Goal: Task Accomplishment & Management: Use online tool/utility

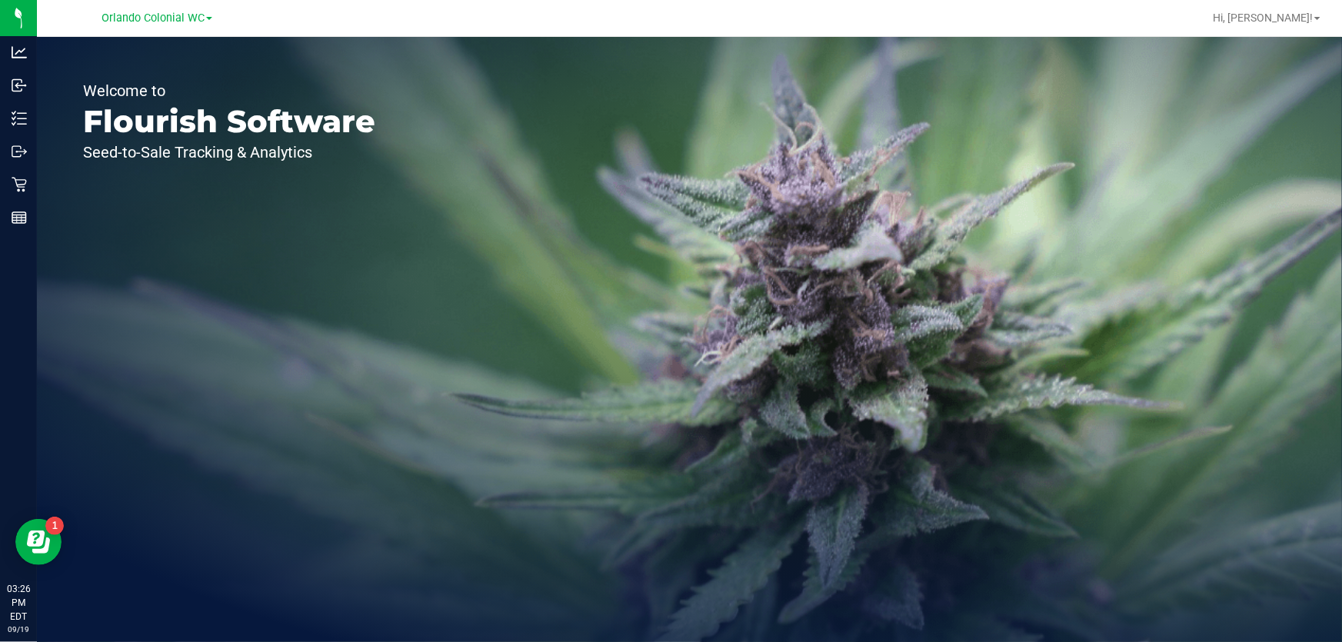
click at [208, 15] on link "Orlando Colonial WC" at bounding box center [156, 17] width 111 height 15
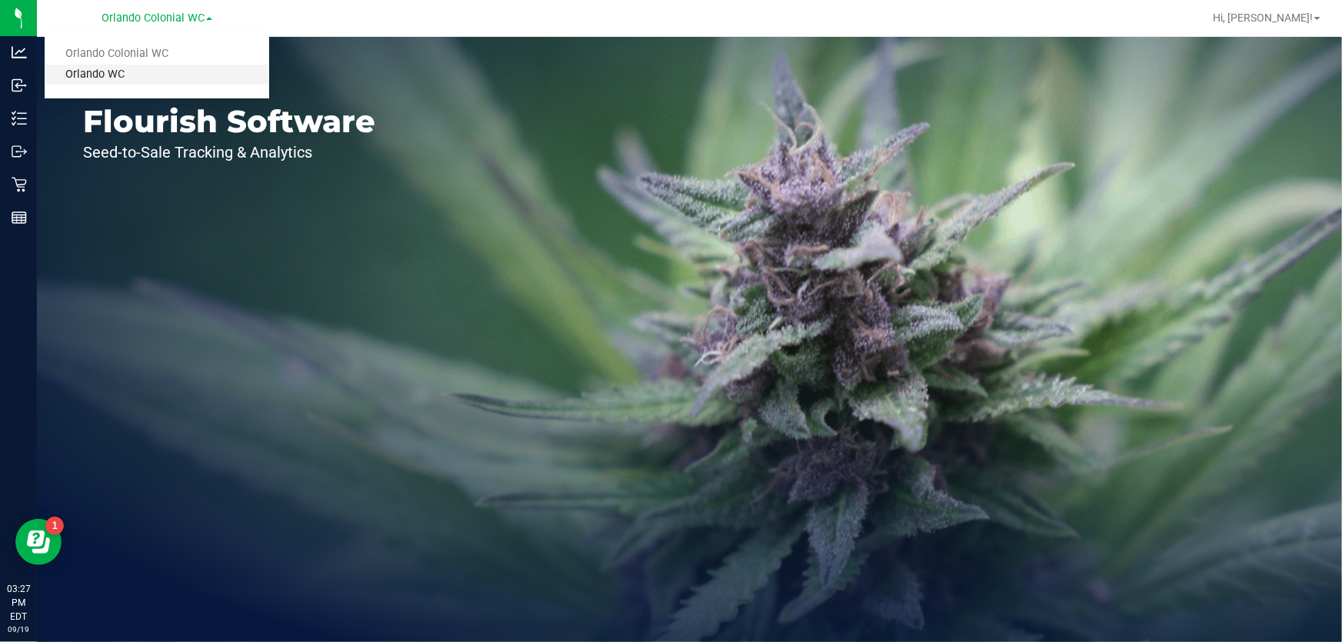
click at [119, 73] on link "Orlando WC" at bounding box center [157, 75] width 225 height 21
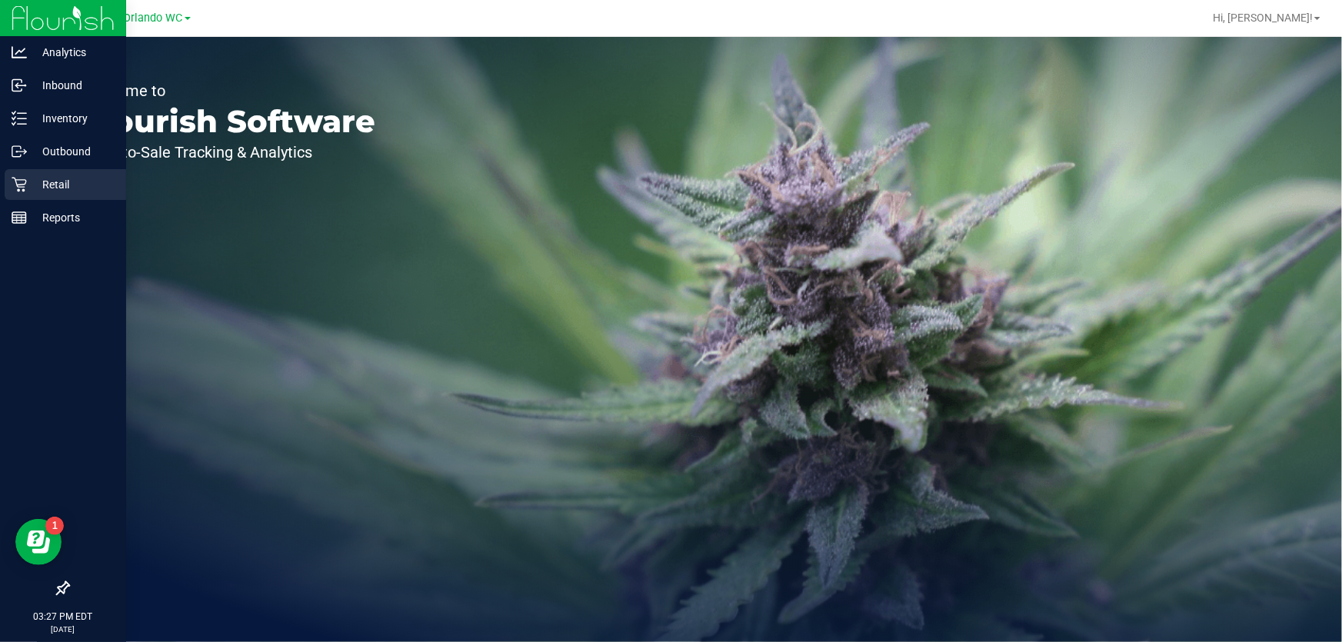
click at [34, 184] on p "Retail" at bounding box center [73, 184] width 92 height 18
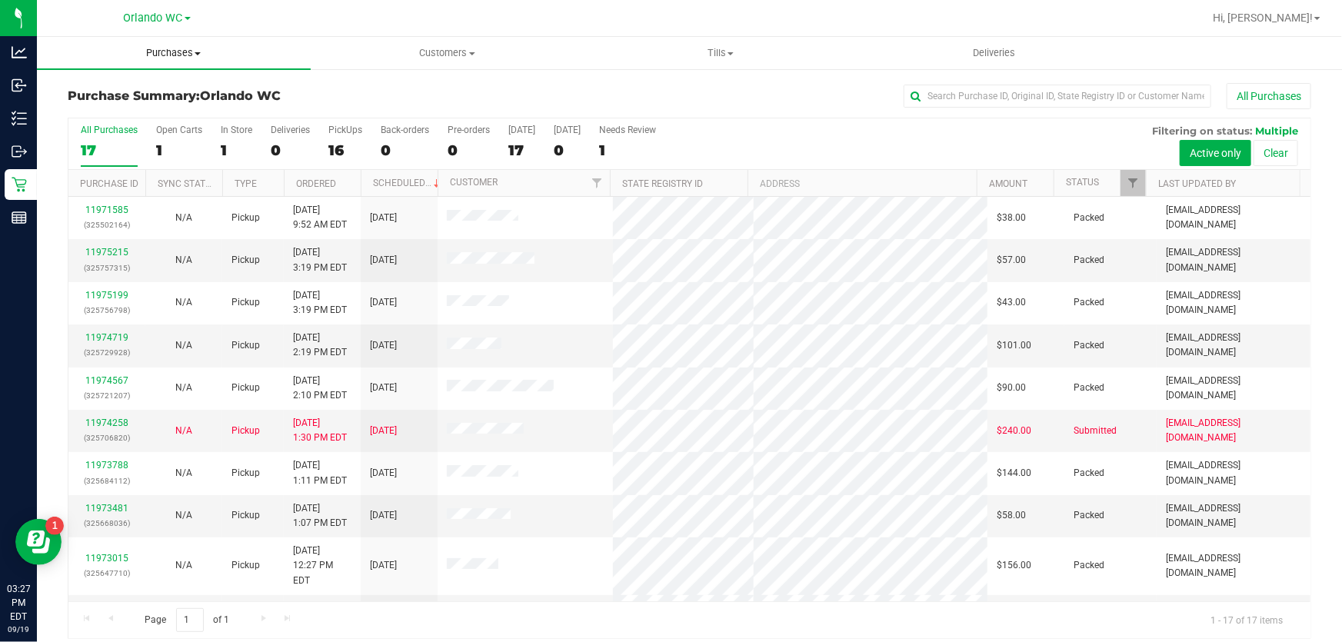
click at [187, 51] on span "Purchases" at bounding box center [174, 53] width 274 height 14
click at [145, 108] on li "Fulfillment" at bounding box center [174, 111] width 274 height 18
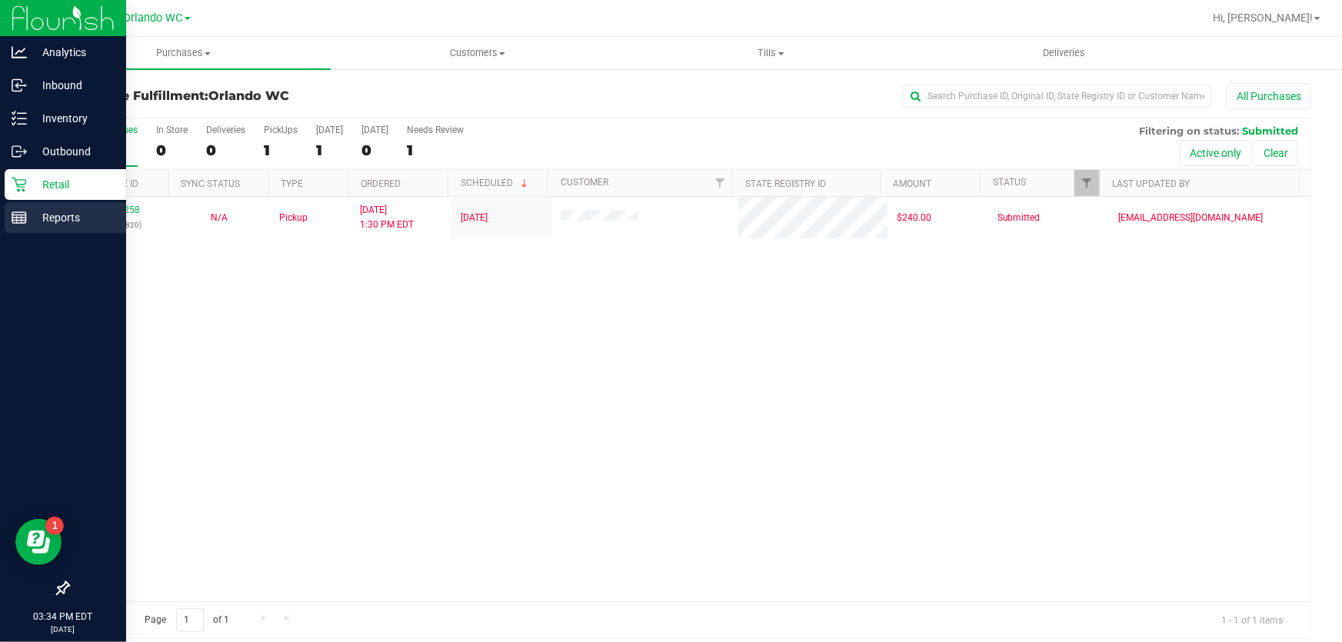
click at [23, 210] on icon at bounding box center [19, 217] width 15 height 15
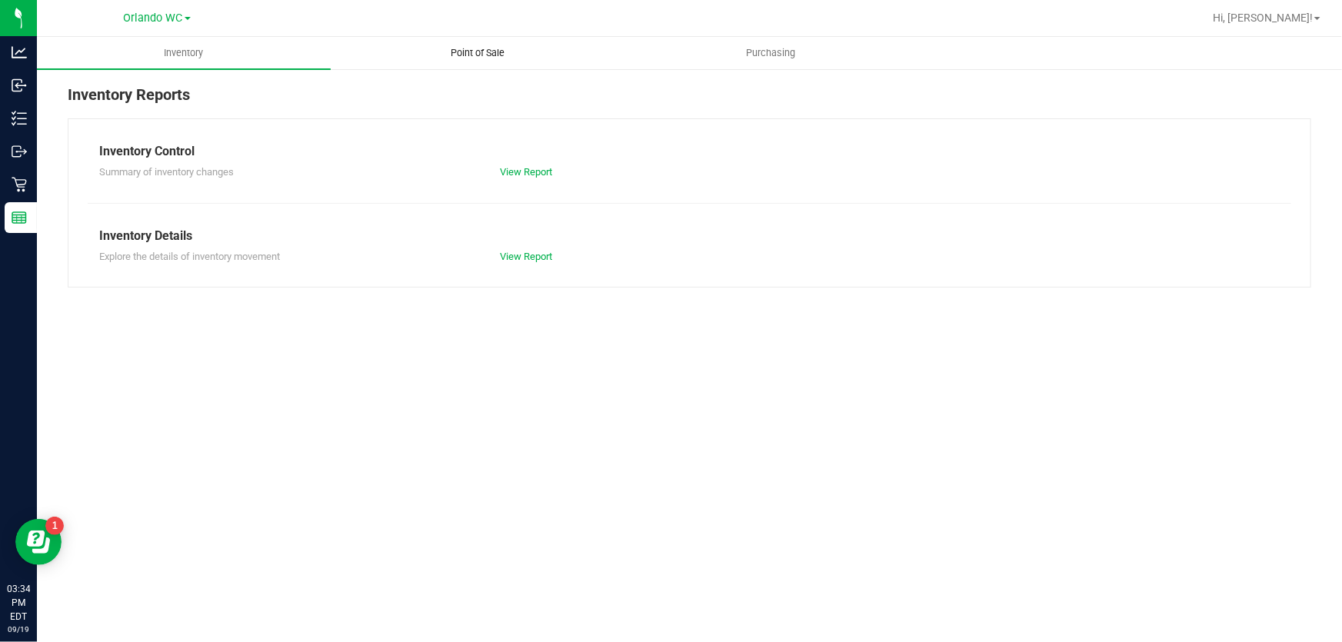
click at [472, 51] on span "Point of Sale" at bounding box center [477, 53] width 95 height 14
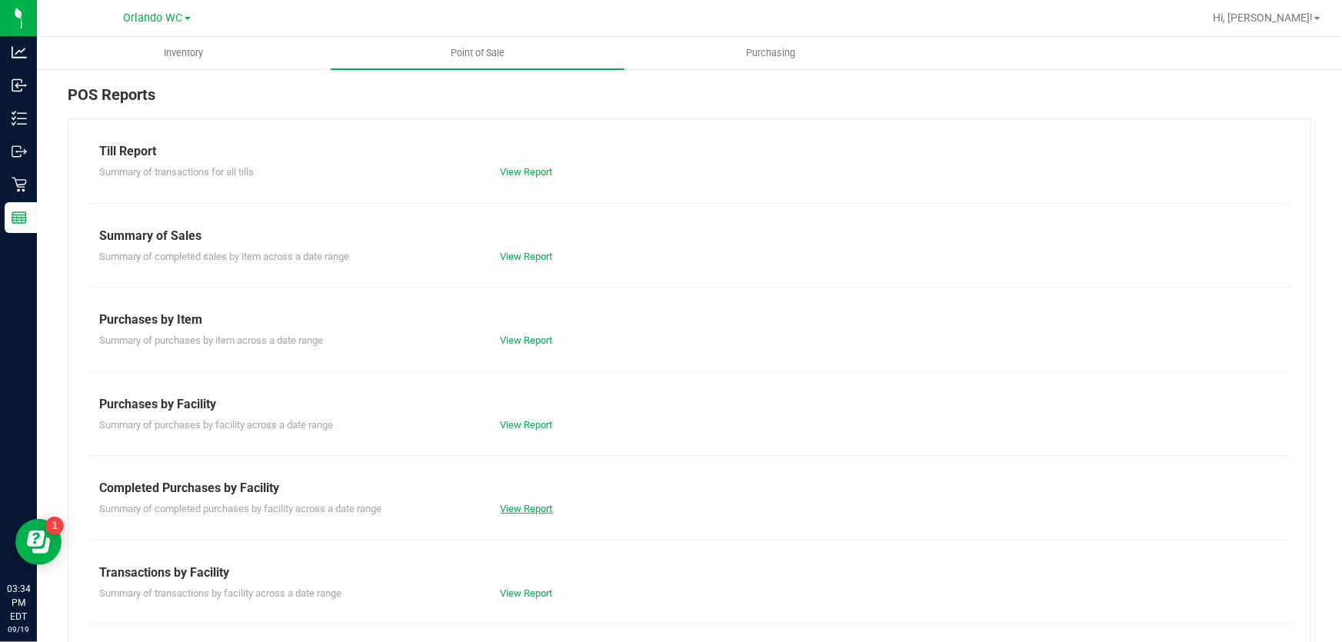
click at [547, 503] on link "View Report" at bounding box center [527, 509] width 52 height 12
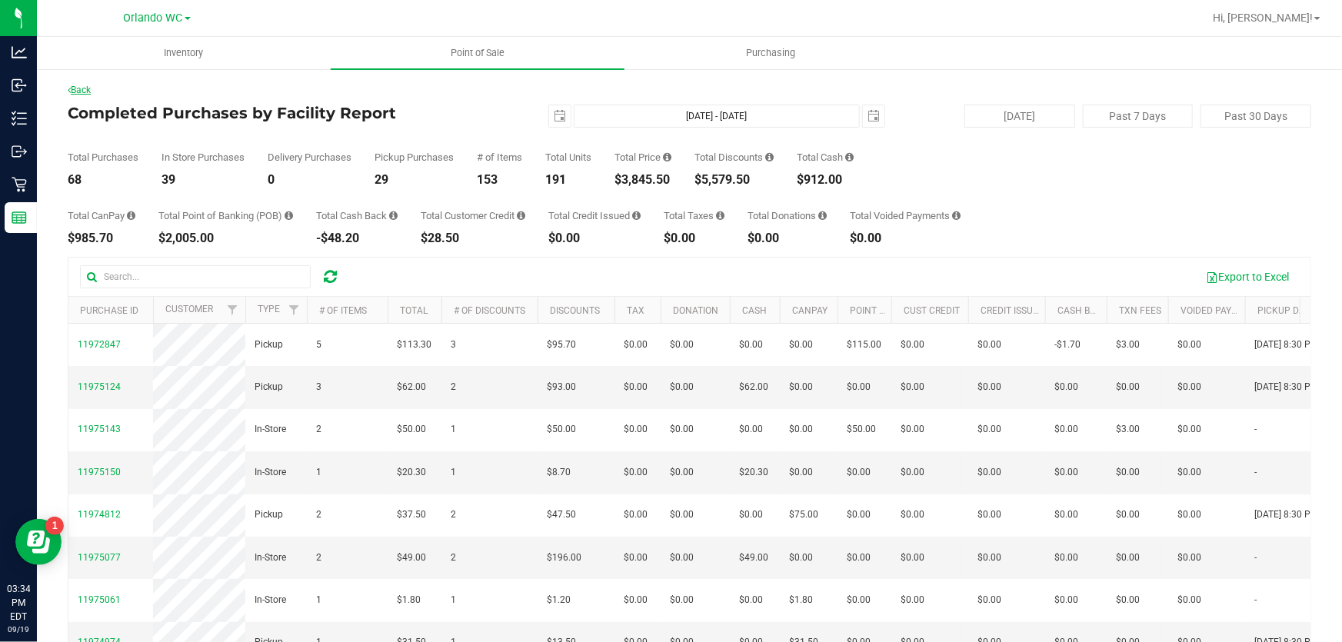
click at [79, 91] on link "Back" at bounding box center [79, 90] width 23 height 11
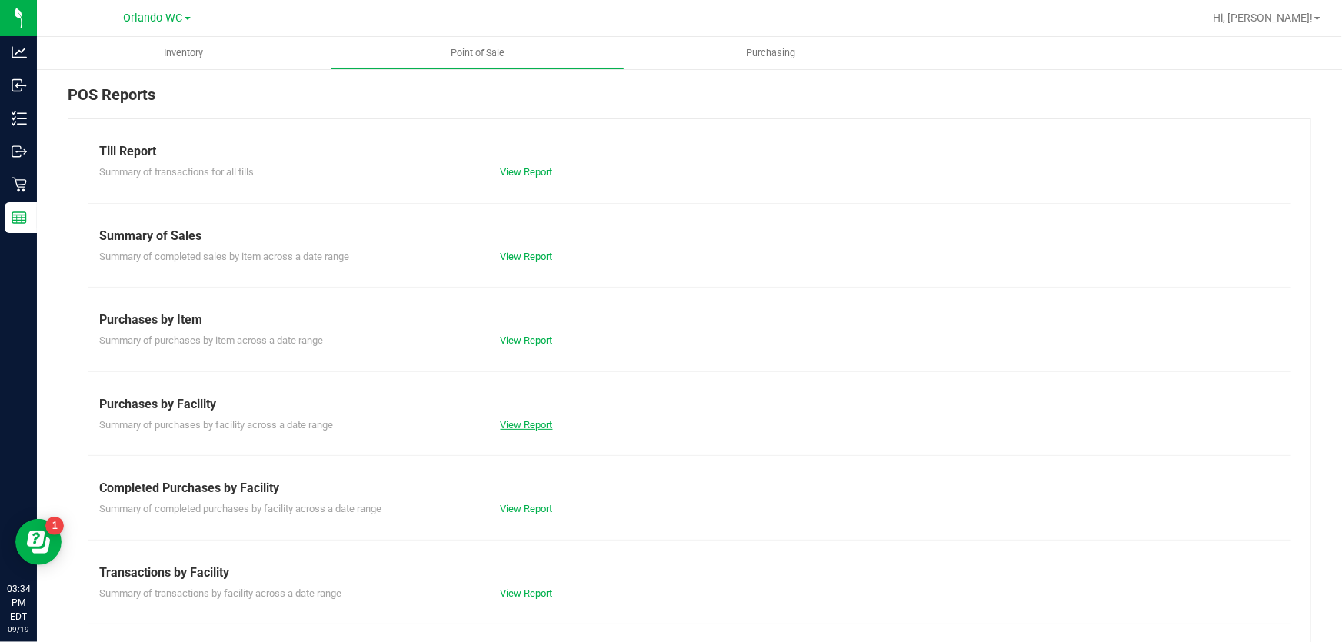
click at [521, 425] on link "View Report" at bounding box center [527, 425] width 52 height 12
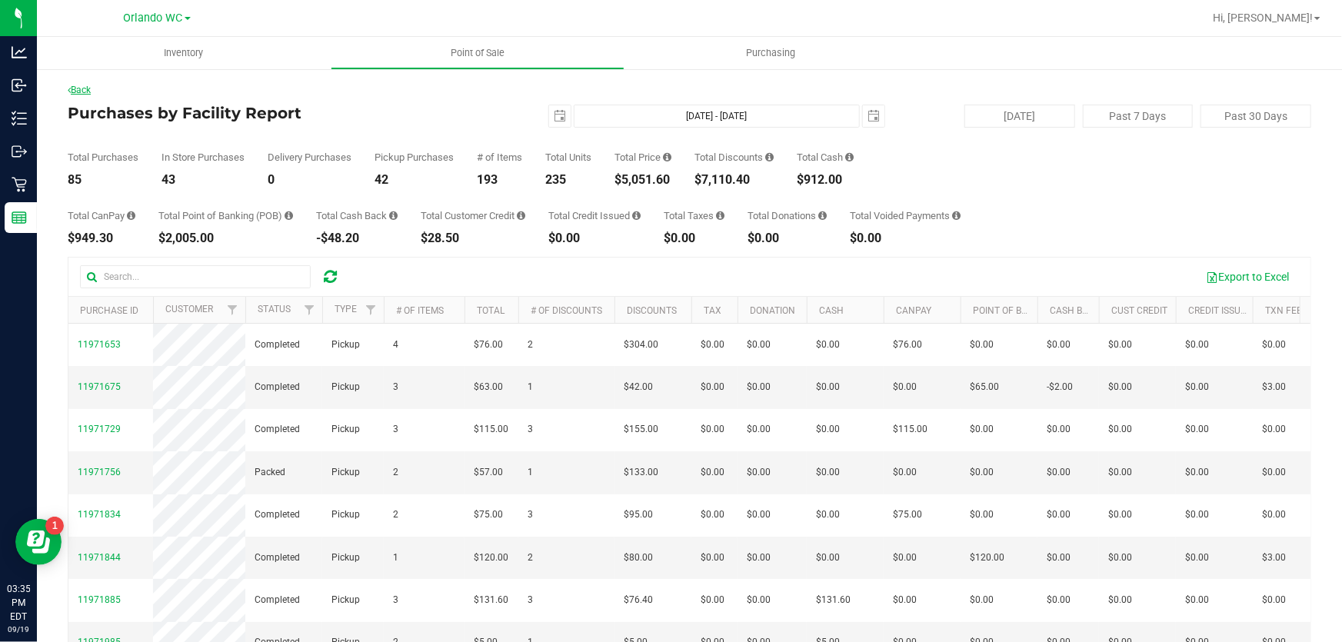
click at [88, 88] on link "Back" at bounding box center [79, 90] width 23 height 11
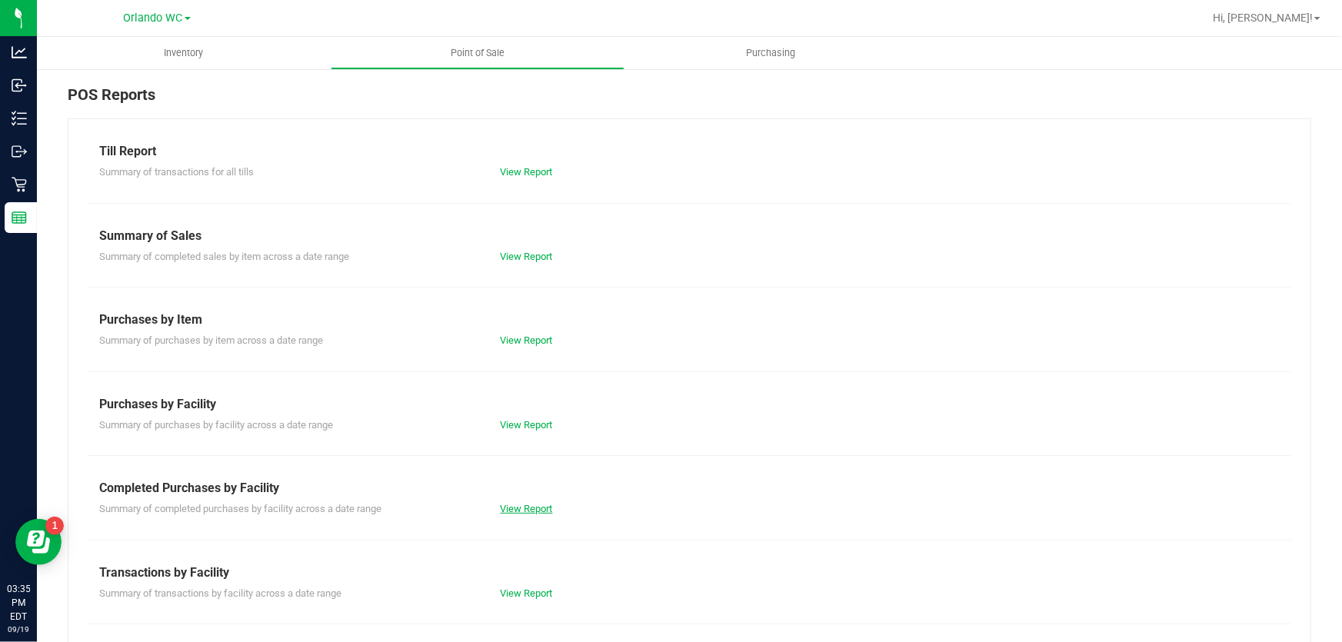
click at [541, 507] on link "View Report" at bounding box center [527, 509] width 52 height 12
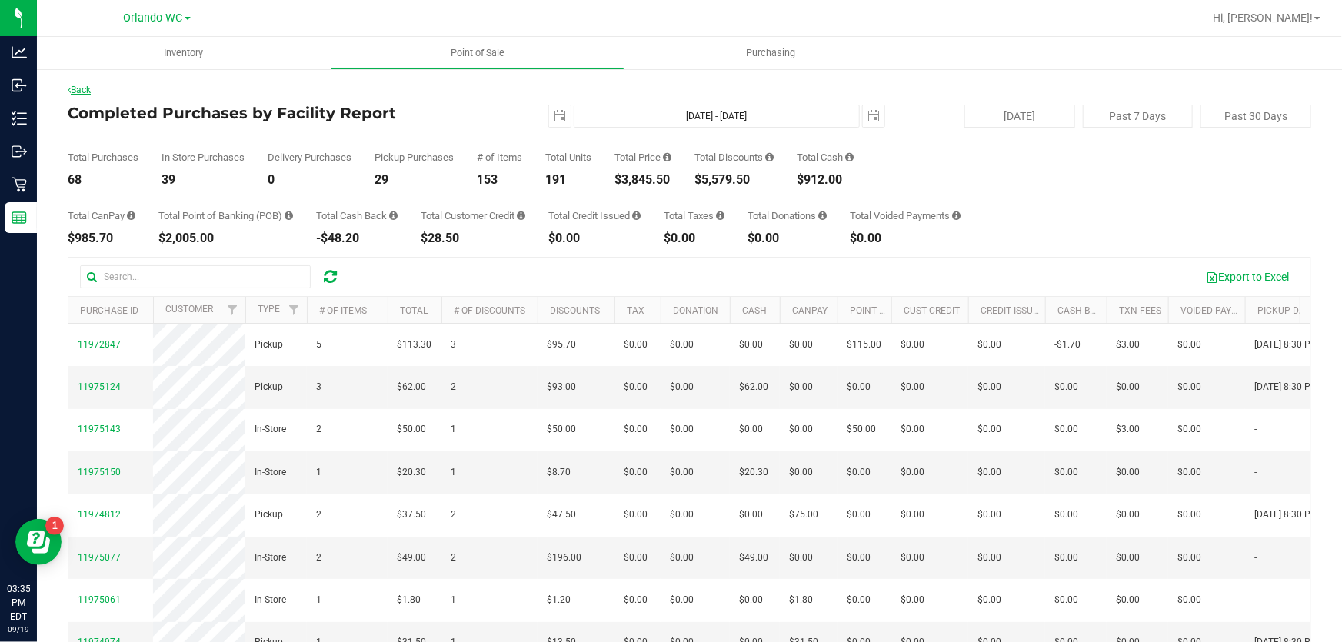
click at [76, 91] on link "Back" at bounding box center [79, 90] width 23 height 11
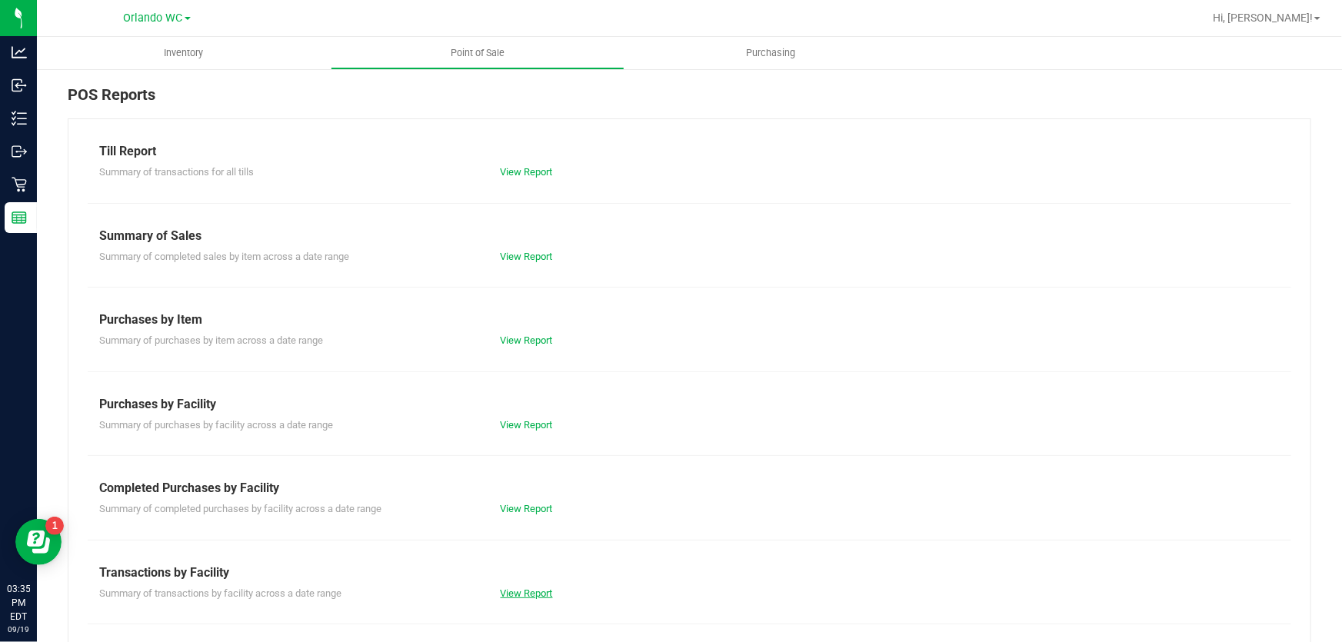
click at [520, 588] on link "View Report" at bounding box center [527, 593] width 52 height 12
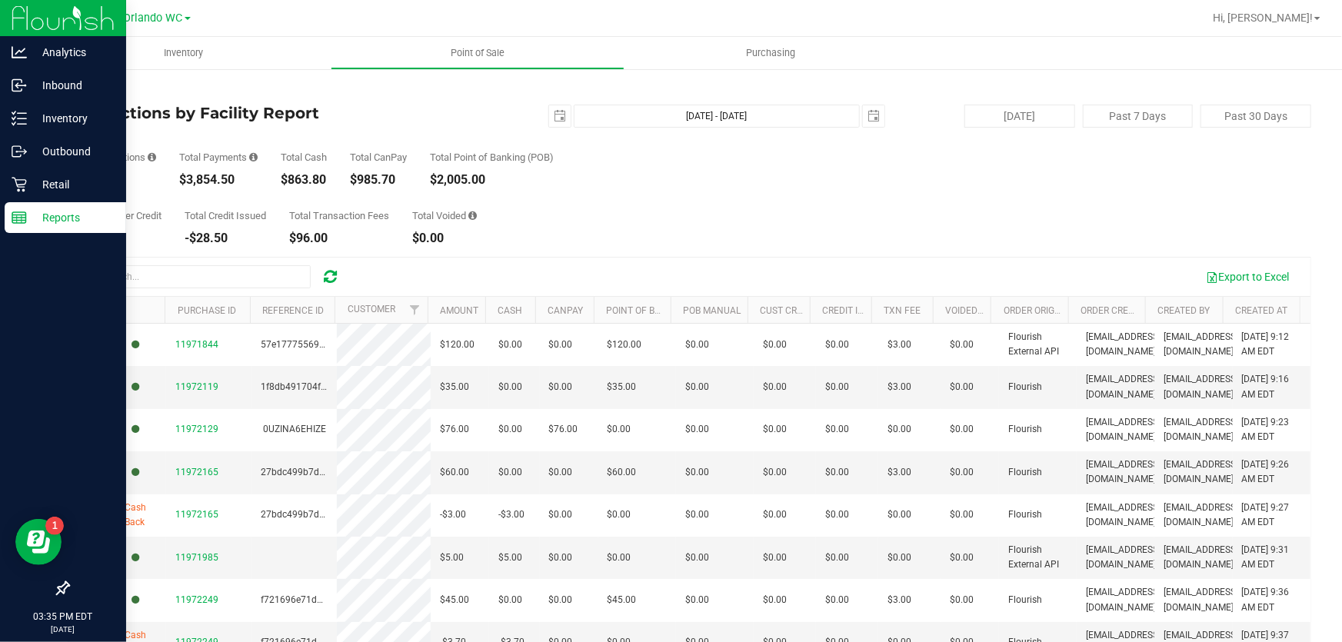
click at [85, 216] on p "Reports" at bounding box center [73, 217] width 92 height 18
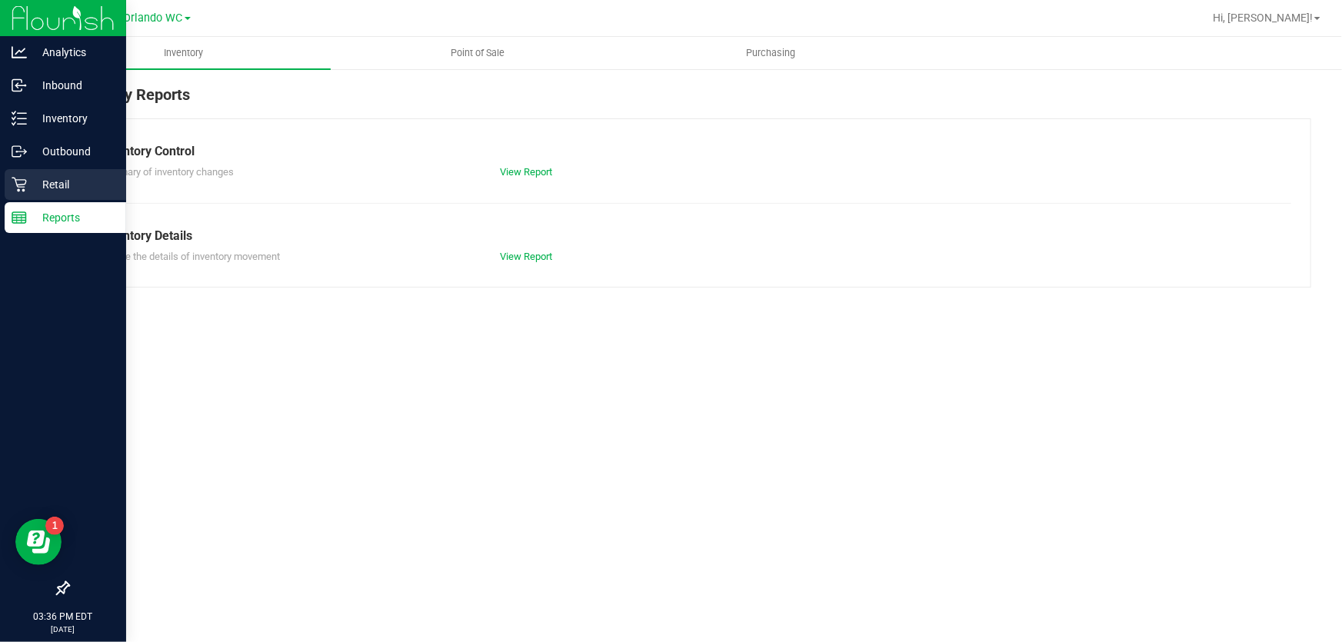
click at [27, 177] on p "Retail" at bounding box center [73, 184] width 92 height 18
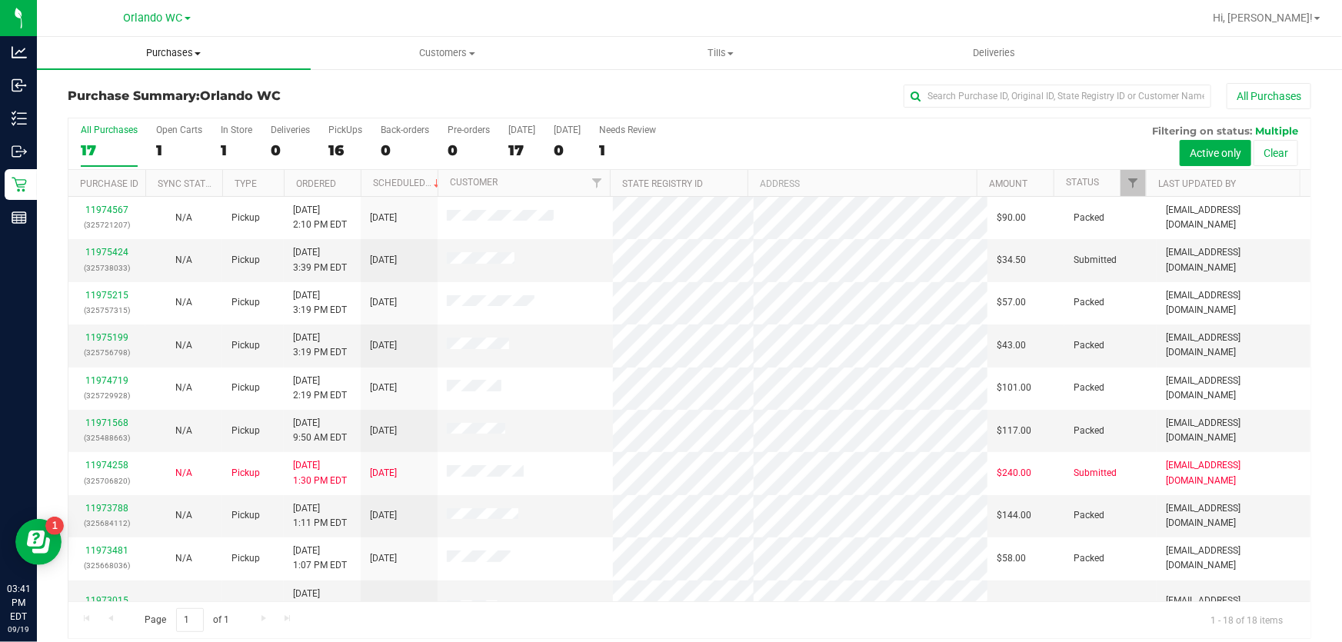
click at [169, 50] on span "Purchases" at bounding box center [174, 53] width 274 height 14
click at [78, 115] on span "Fulfillment" at bounding box center [84, 111] width 95 height 13
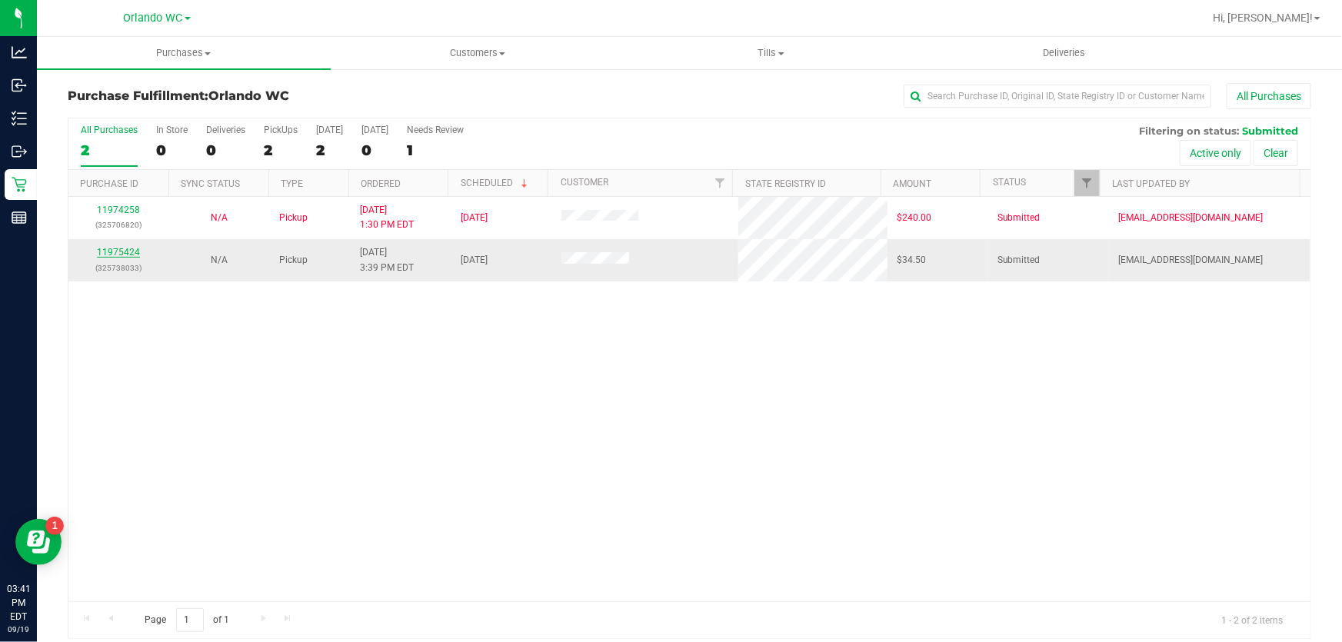
click at [115, 247] on link "11975424" at bounding box center [118, 252] width 43 height 11
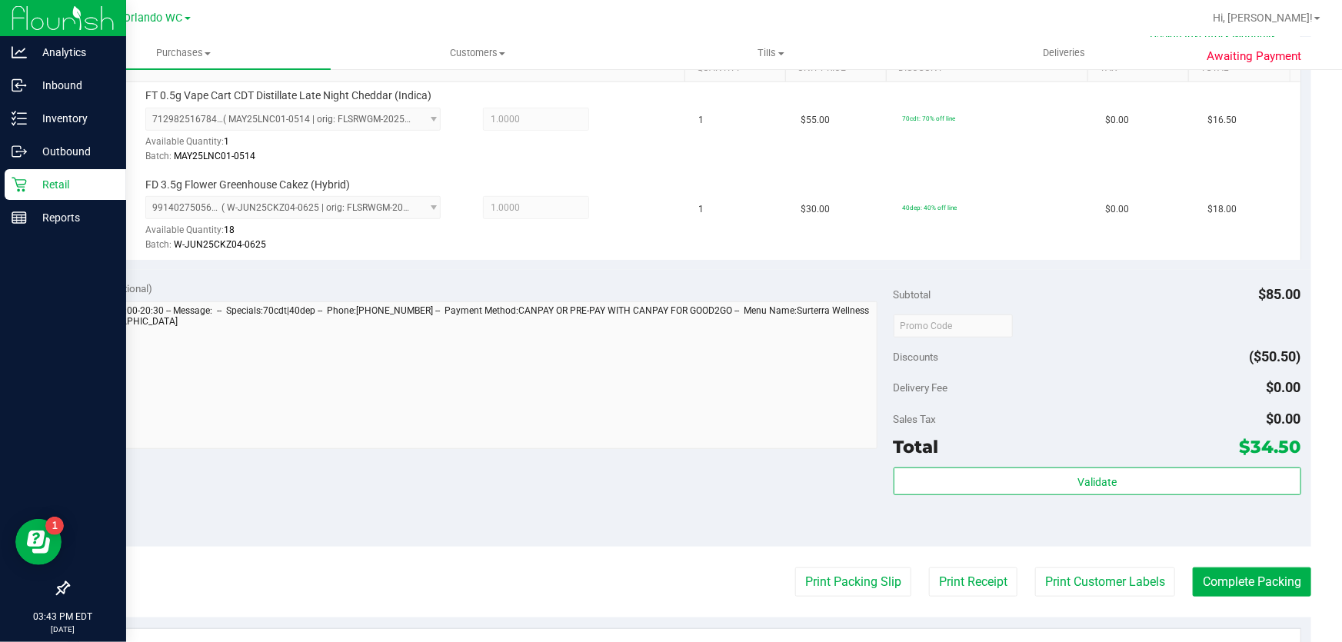
scroll to position [441, 0]
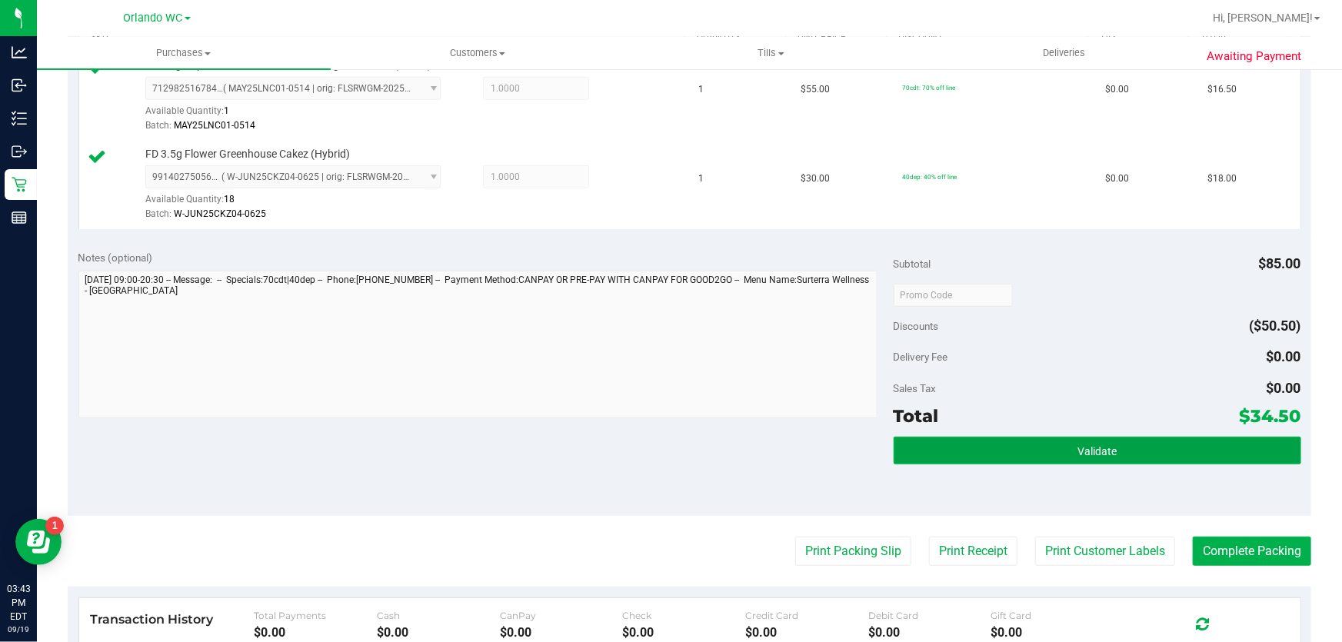
click at [1057, 445] on button "Validate" at bounding box center [1096, 451] width 407 height 28
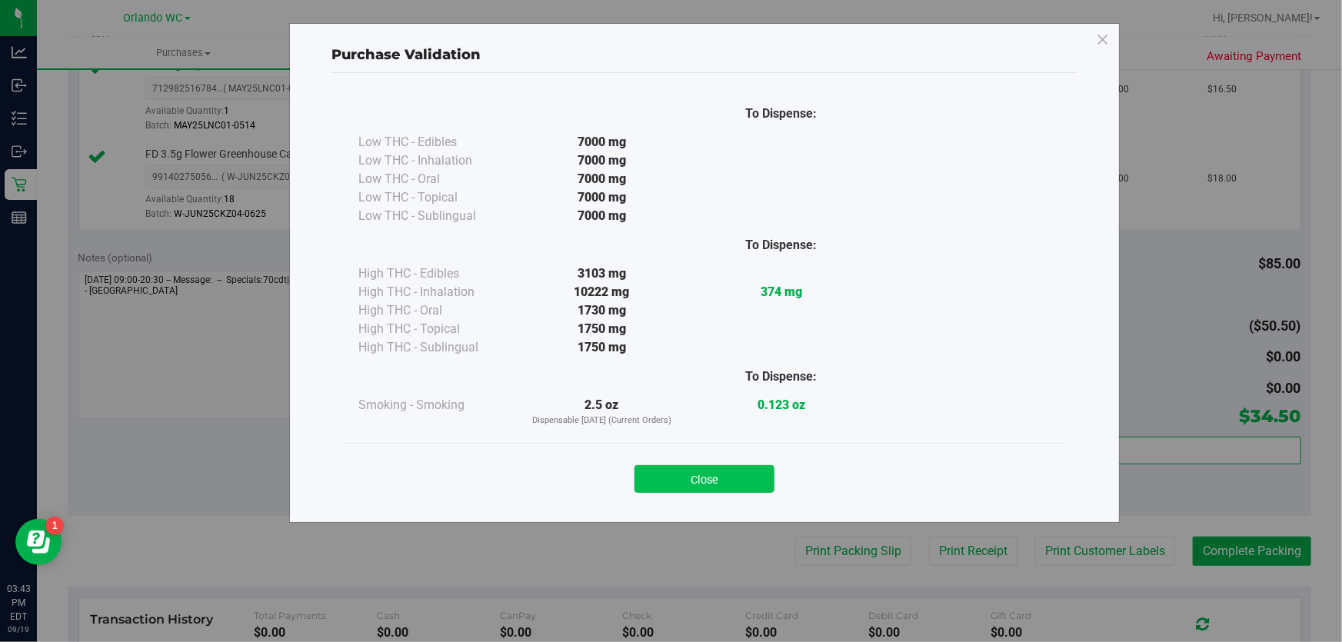
click at [701, 480] on button "Close" at bounding box center [704, 479] width 140 height 28
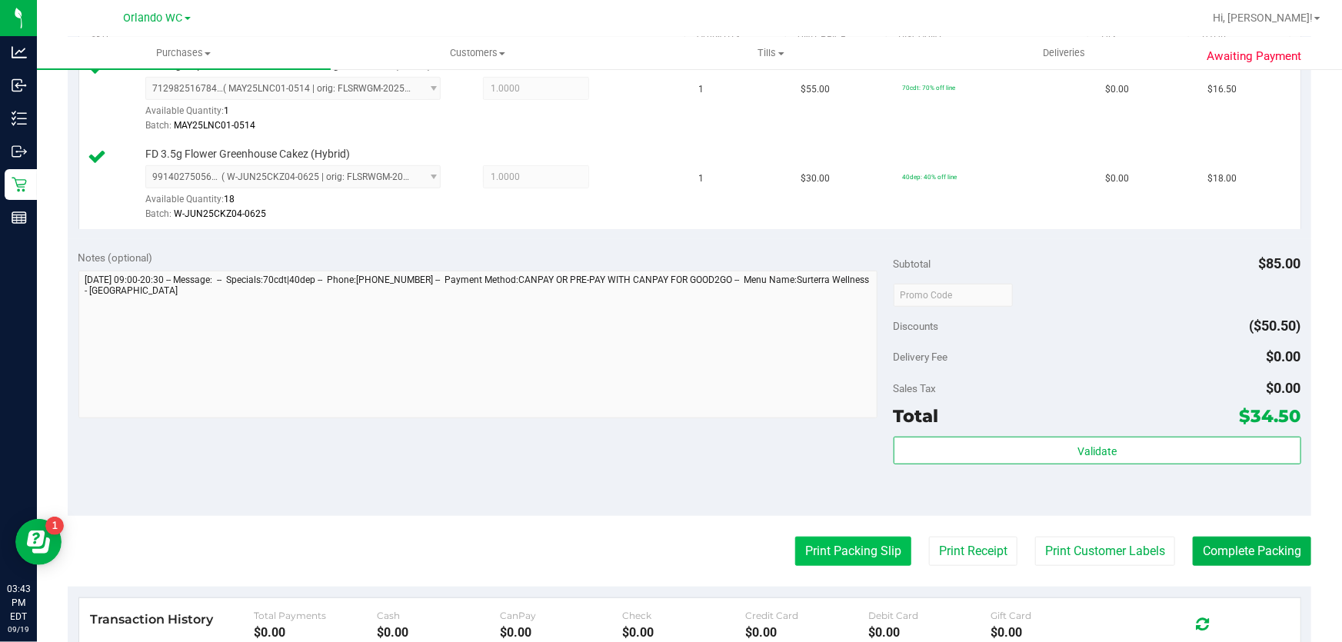
click at [830, 552] on button "Print Packing Slip" at bounding box center [853, 551] width 116 height 29
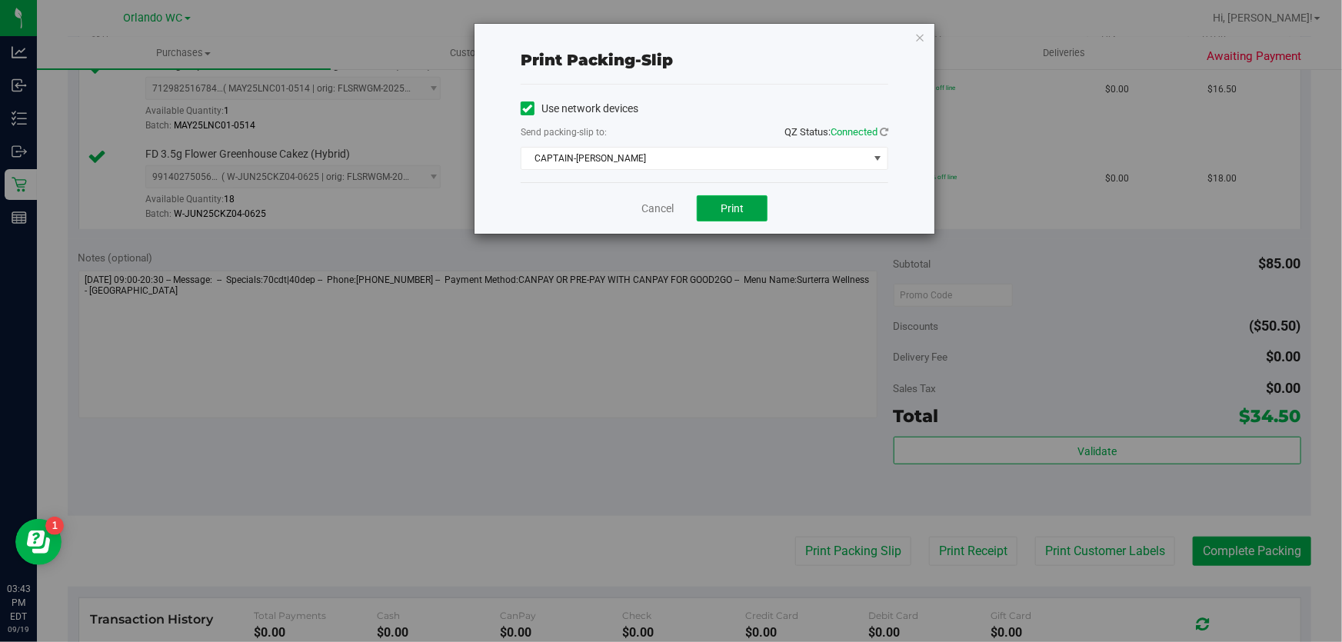
click at [741, 216] on button "Print" at bounding box center [732, 208] width 71 height 26
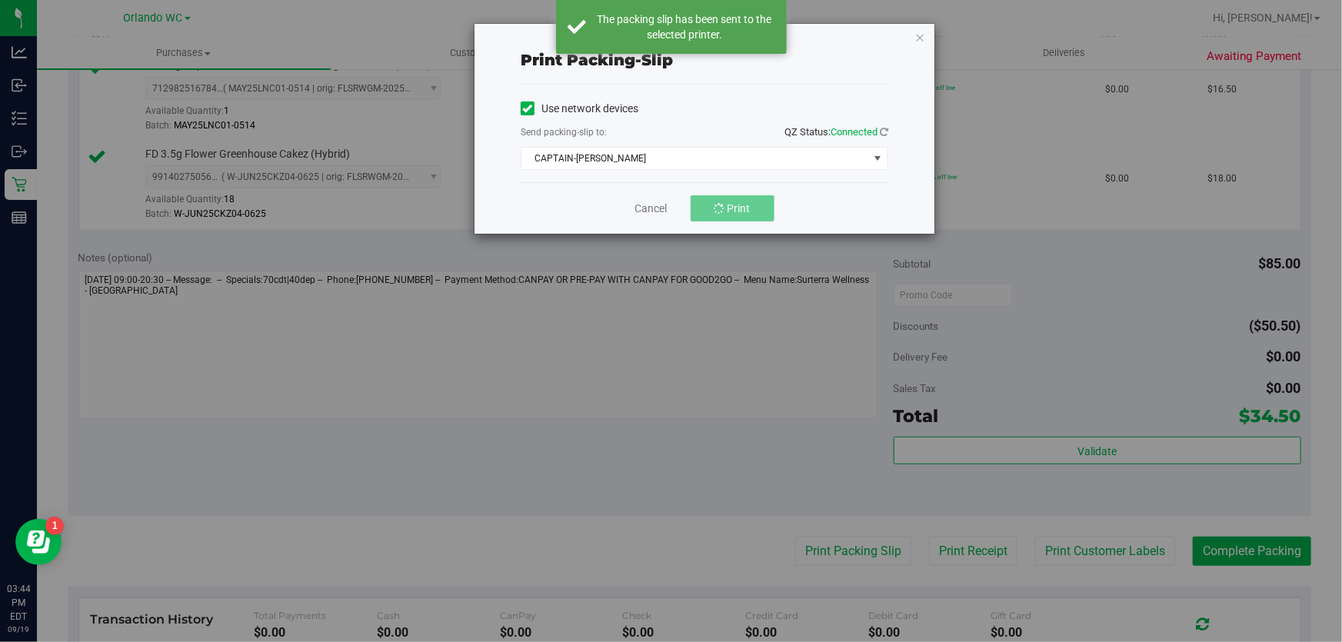
click at [921, 58] on div "Print packing-slip Use network devices Send packing-slip to: QZ Status: Connect…" at bounding box center [704, 129] width 460 height 210
click at [699, 158] on span "CAPTAIN-[PERSON_NAME]" at bounding box center [694, 159] width 347 height 22
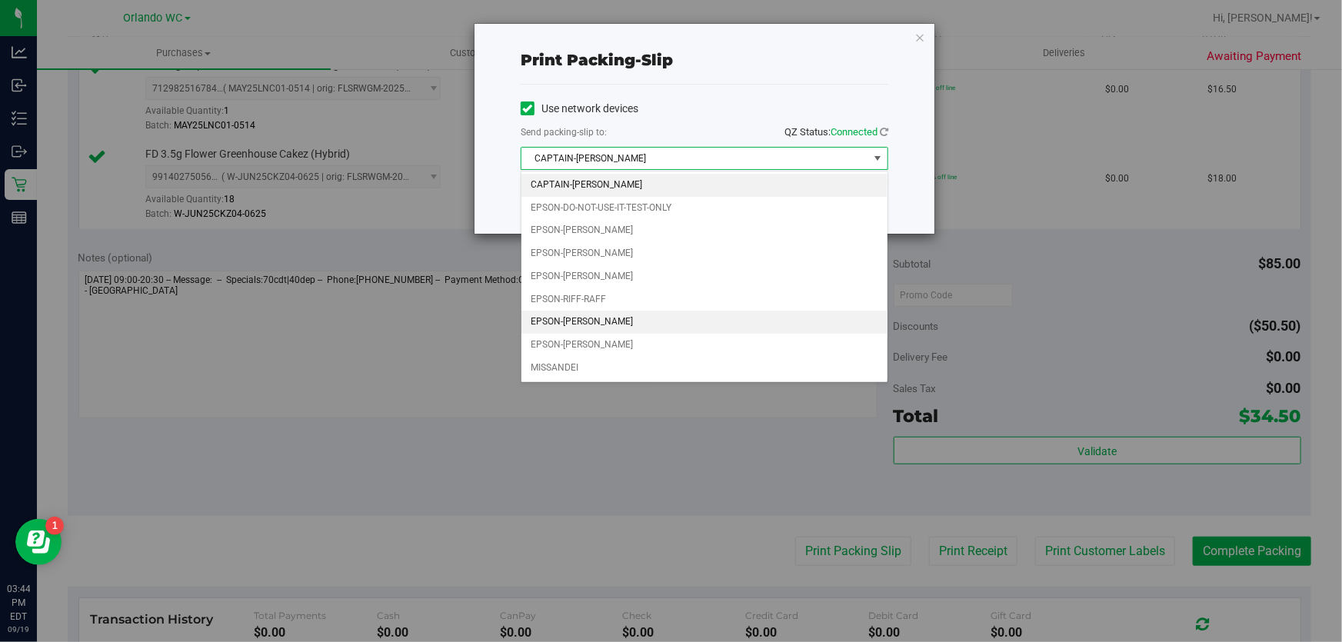
click at [620, 327] on li "EPSON-[PERSON_NAME]" at bounding box center [704, 322] width 366 height 23
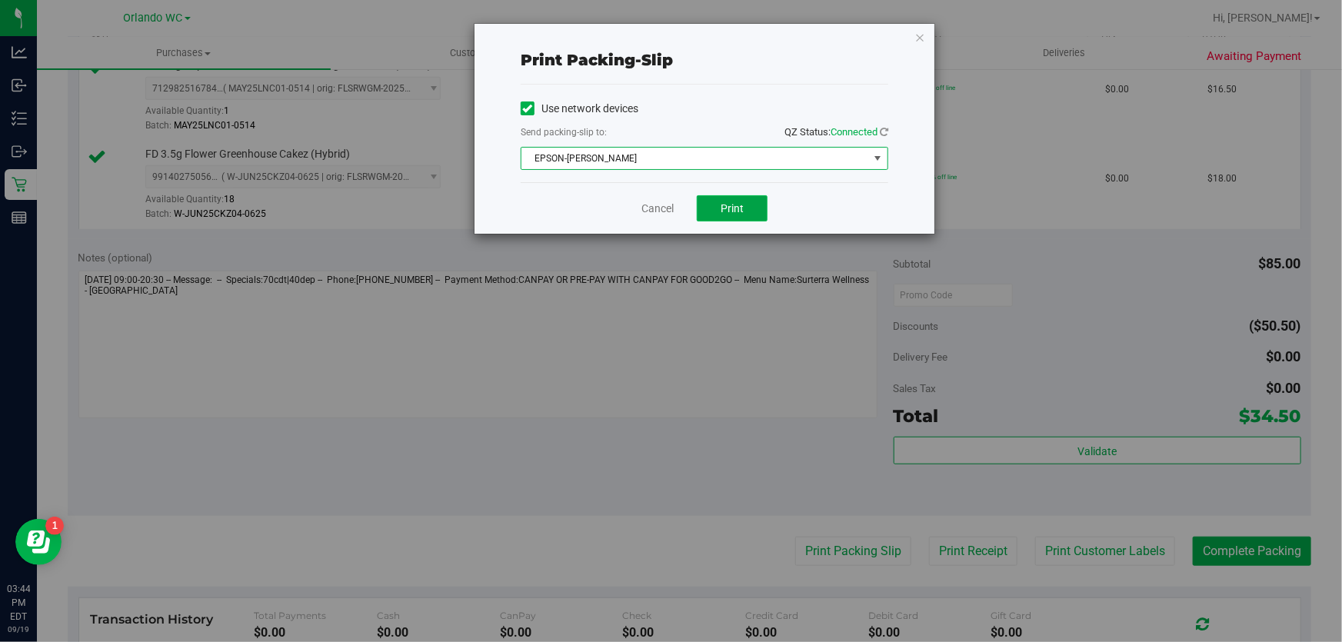
click at [742, 202] on span "Print" at bounding box center [731, 208] width 23 height 12
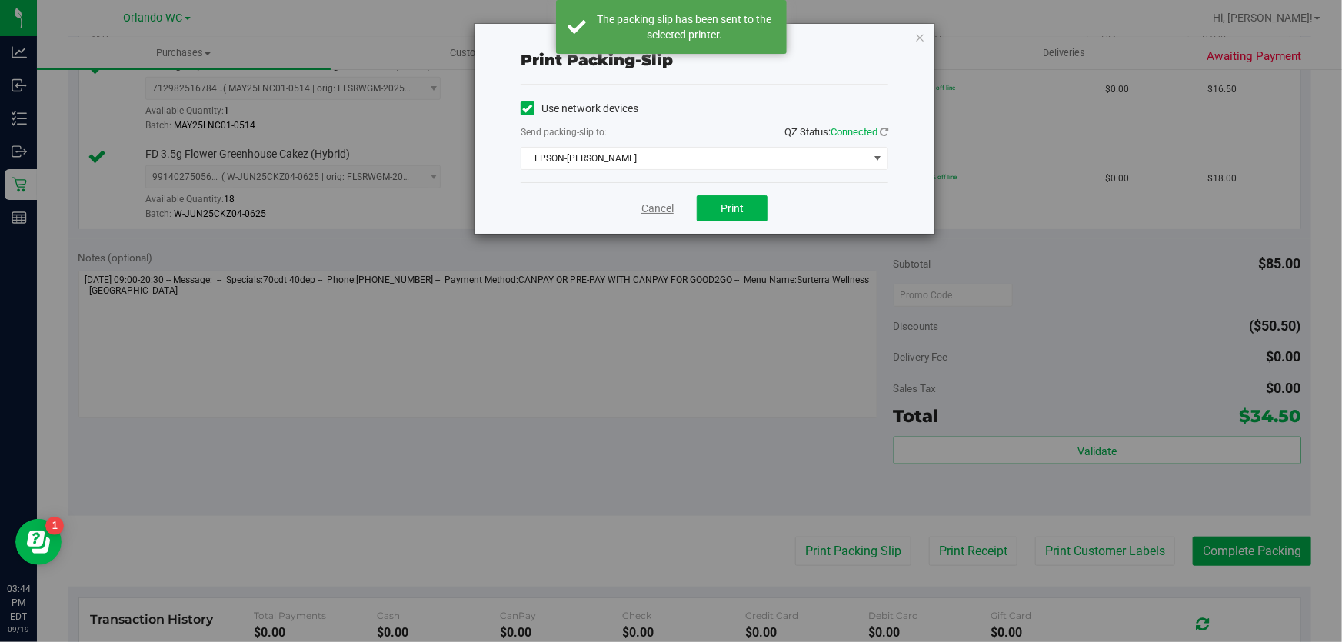
click at [660, 207] on link "Cancel" at bounding box center [657, 209] width 32 height 16
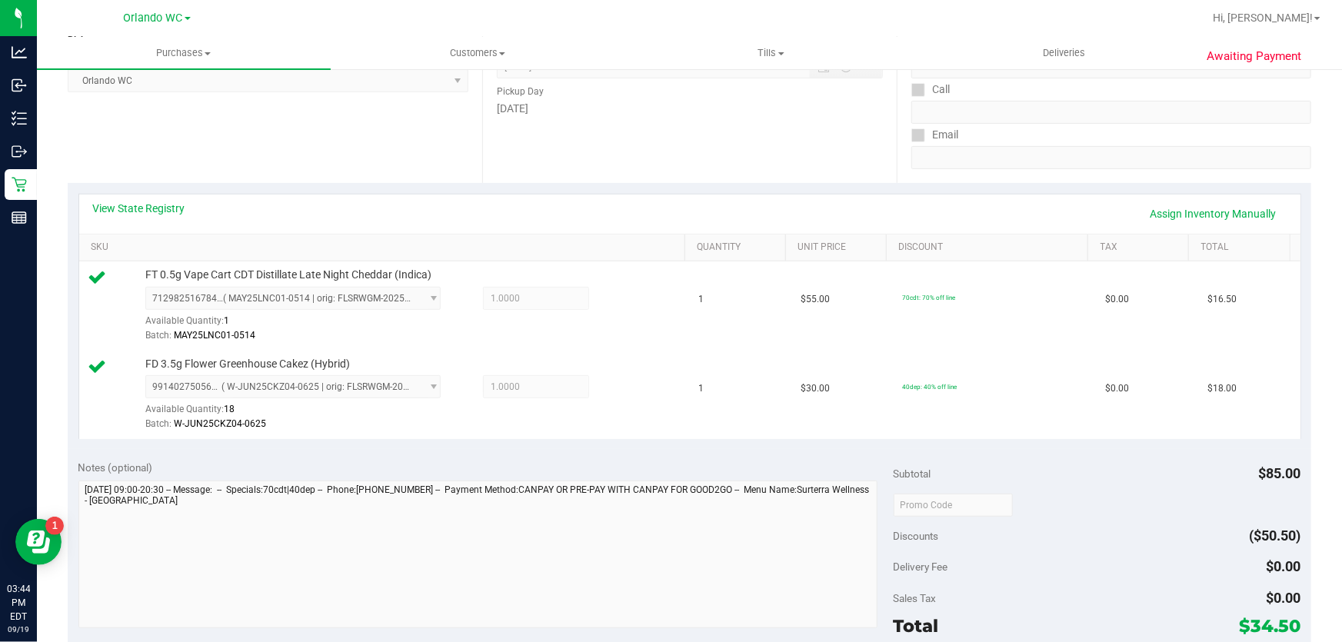
scroll to position [371, 0]
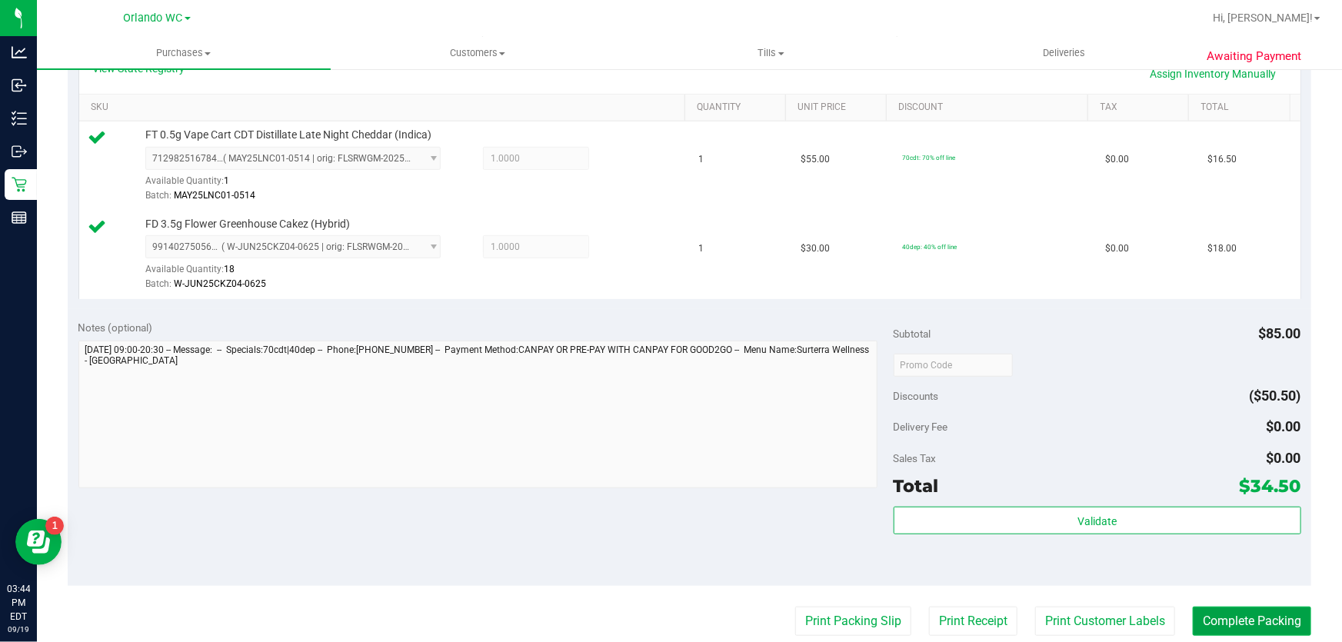
click at [1246, 607] on button "Complete Packing" at bounding box center [1252, 621] width 118 height 29
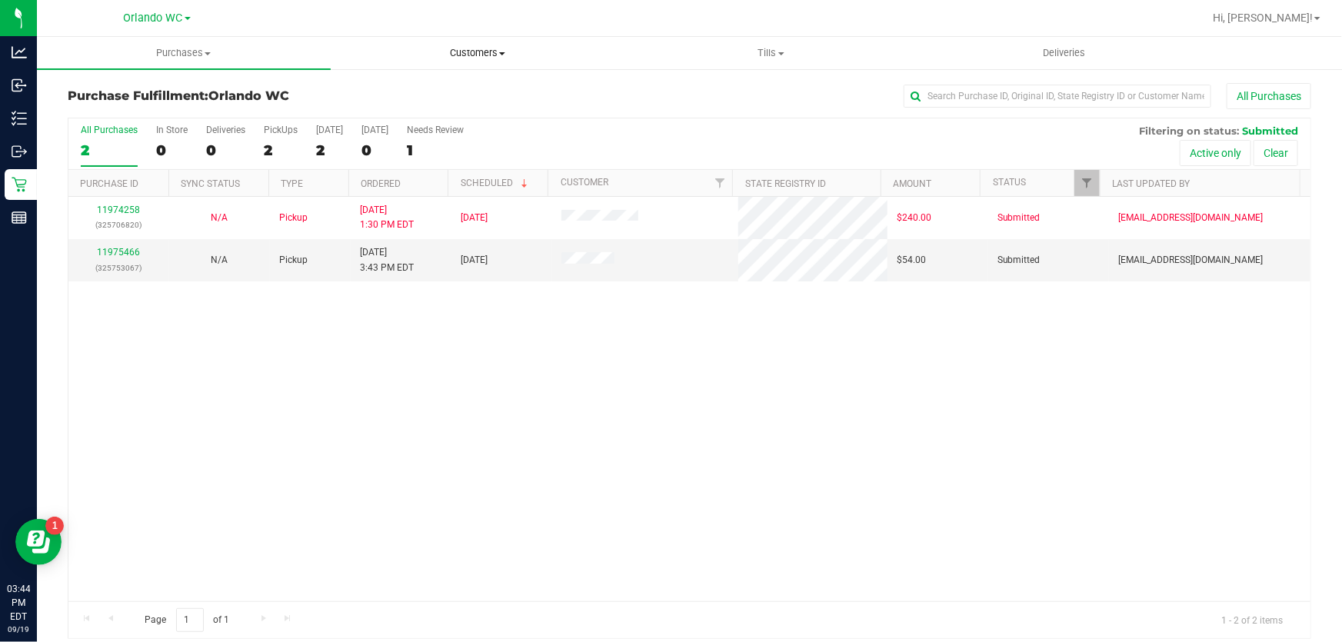
click at [461, 55] on span "Customers" at bounding box center [477, 53] width 292 height 14
click at [371, 89] on span "All customers" at bounding box center [386, 92] width 111 height 13
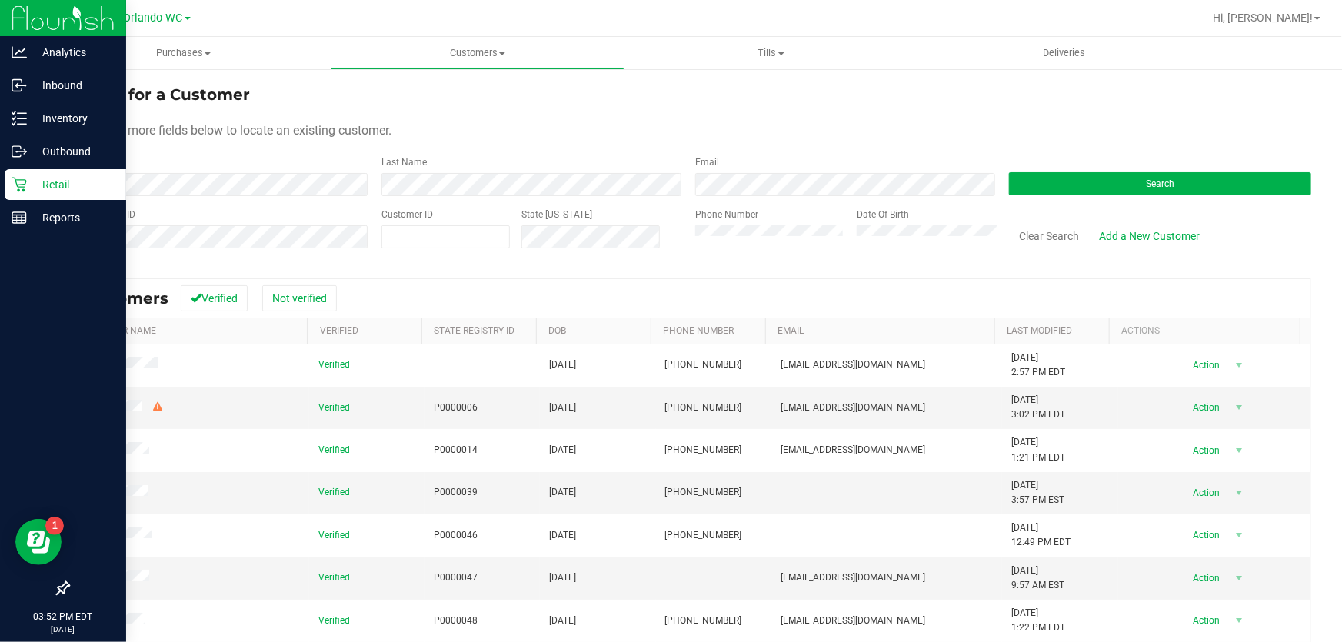
click at [18, 181] on icon at bounding box center [19, 184] width 15 height 15
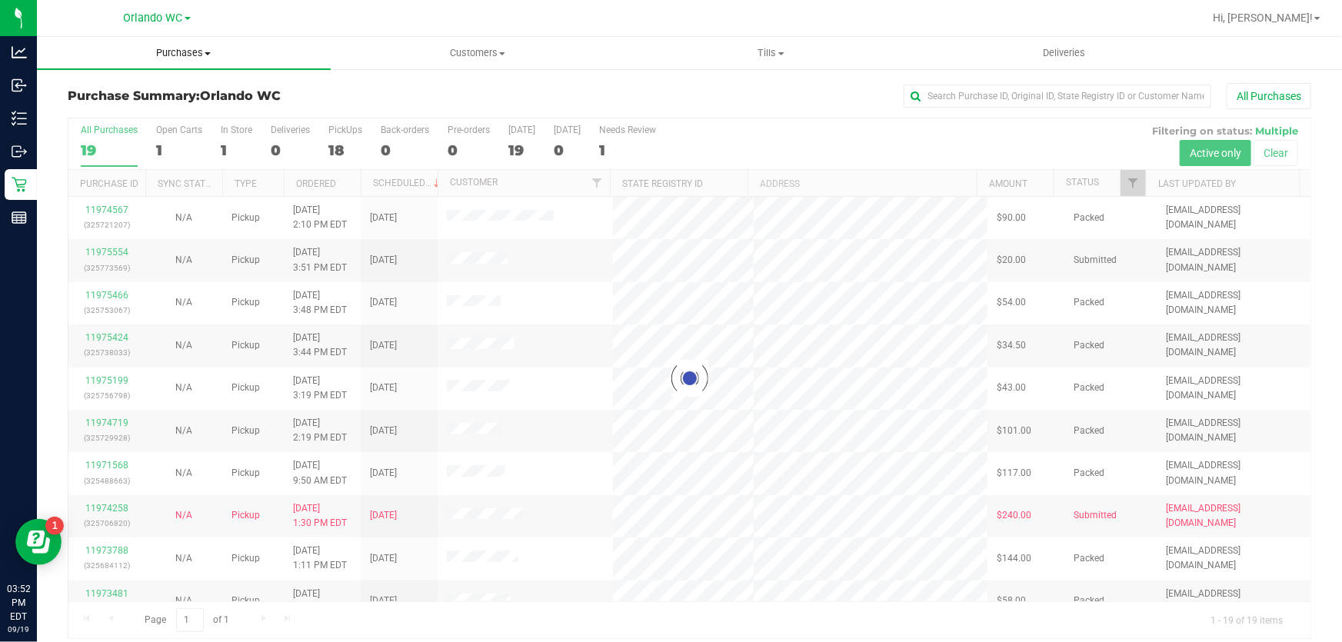
click at [201, 58] on span "Purchases" at bounding box center [184, 53] width 294 height 14
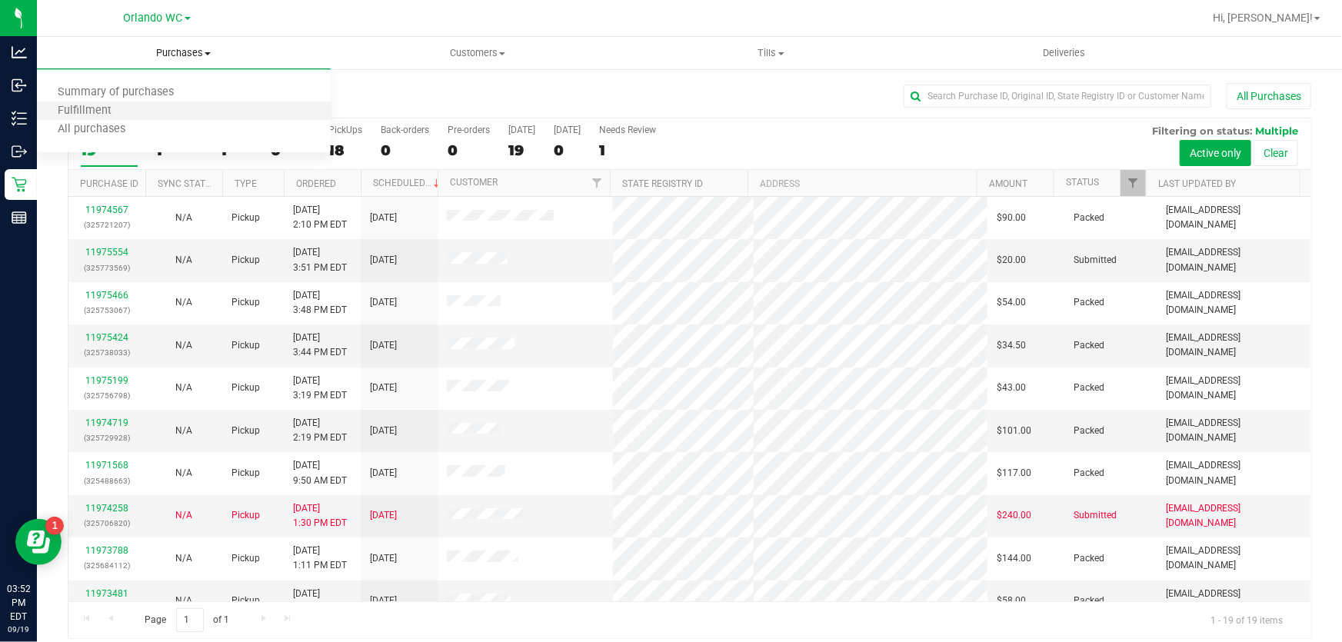
click at [131, 107] on li "Fulfillment" at bounding box center [184, 111] width 294 height 18
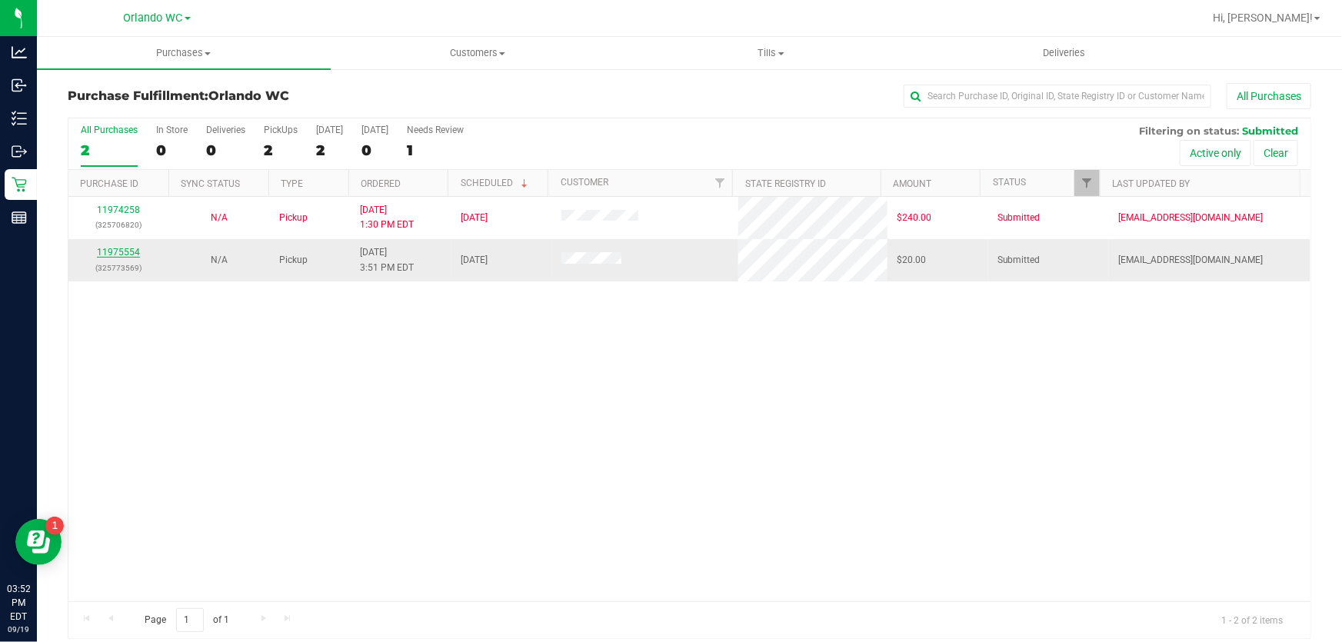
click at [112, 252] on link "11975554" at bounding box center [118, 252] width 43 height 11
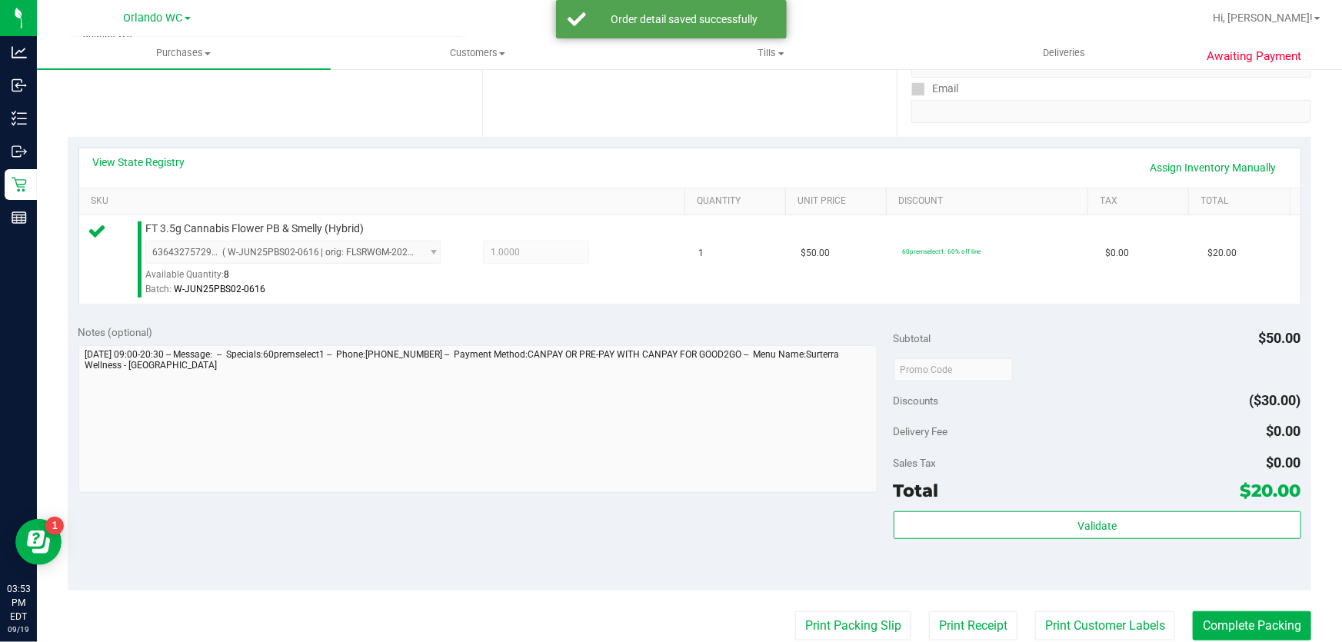
scroll to position [279, 0]
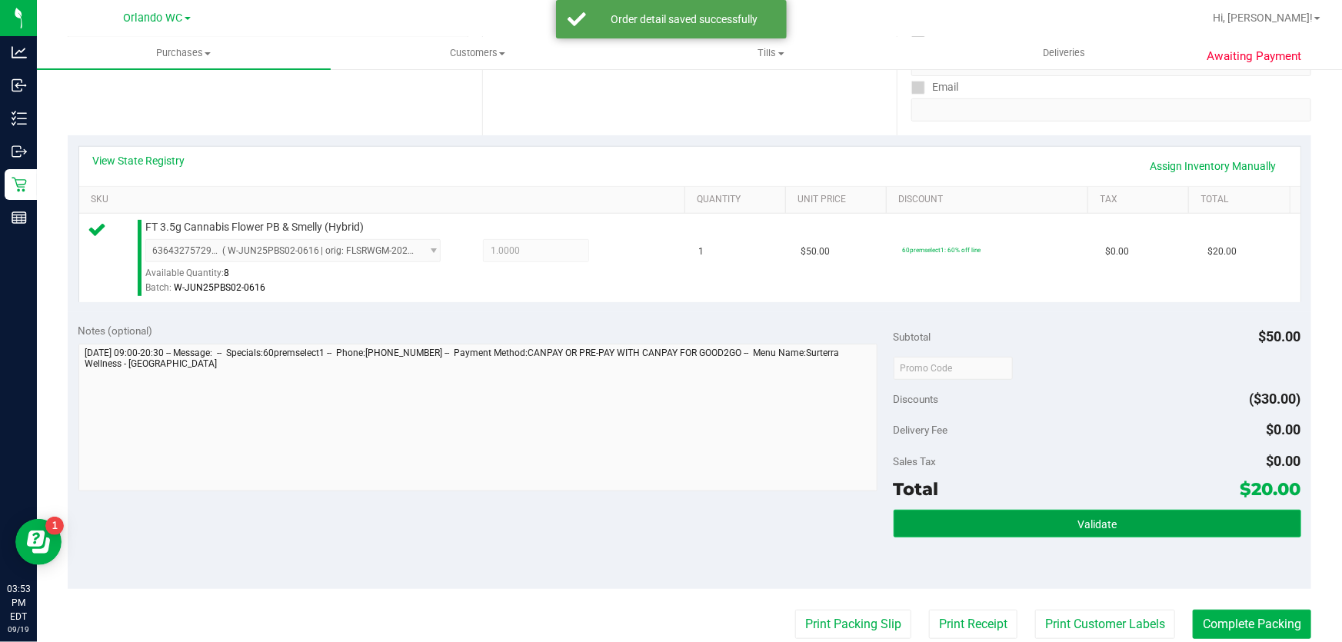
click at [1017, 510] on button "Validate" at bounding box center [1096, 524] width 407 height 28
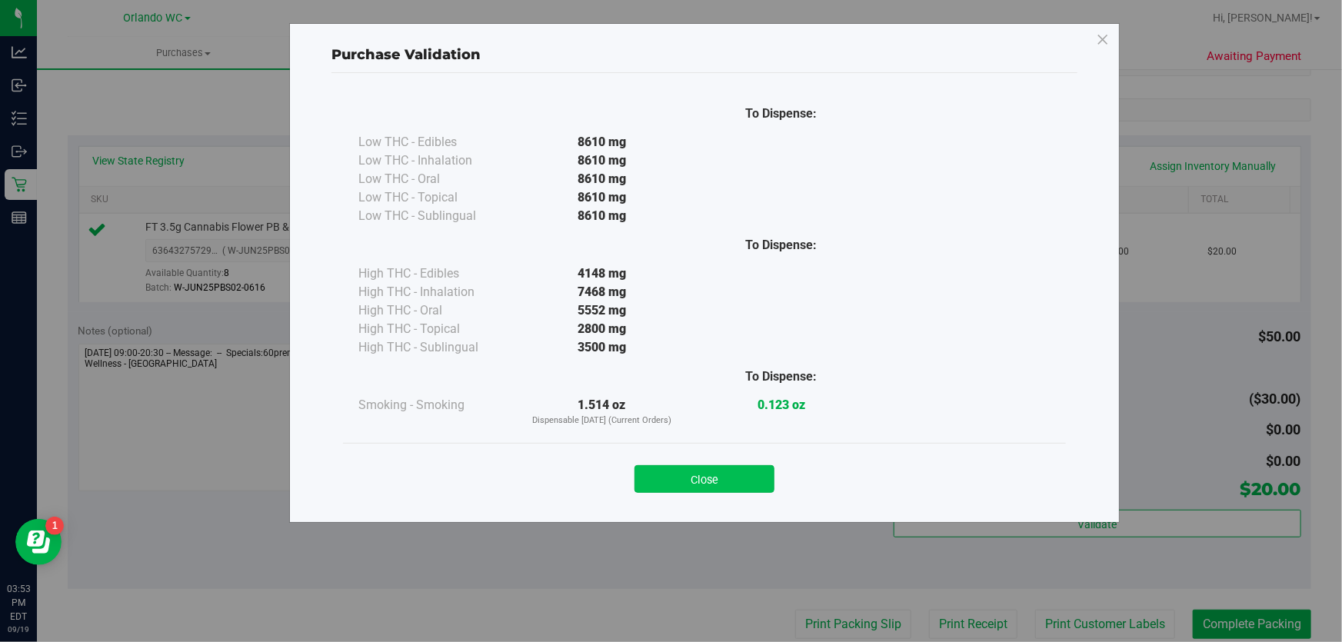
click at [696, 481] on button "Close" at bounding box center [704, 479] width 140 height 28
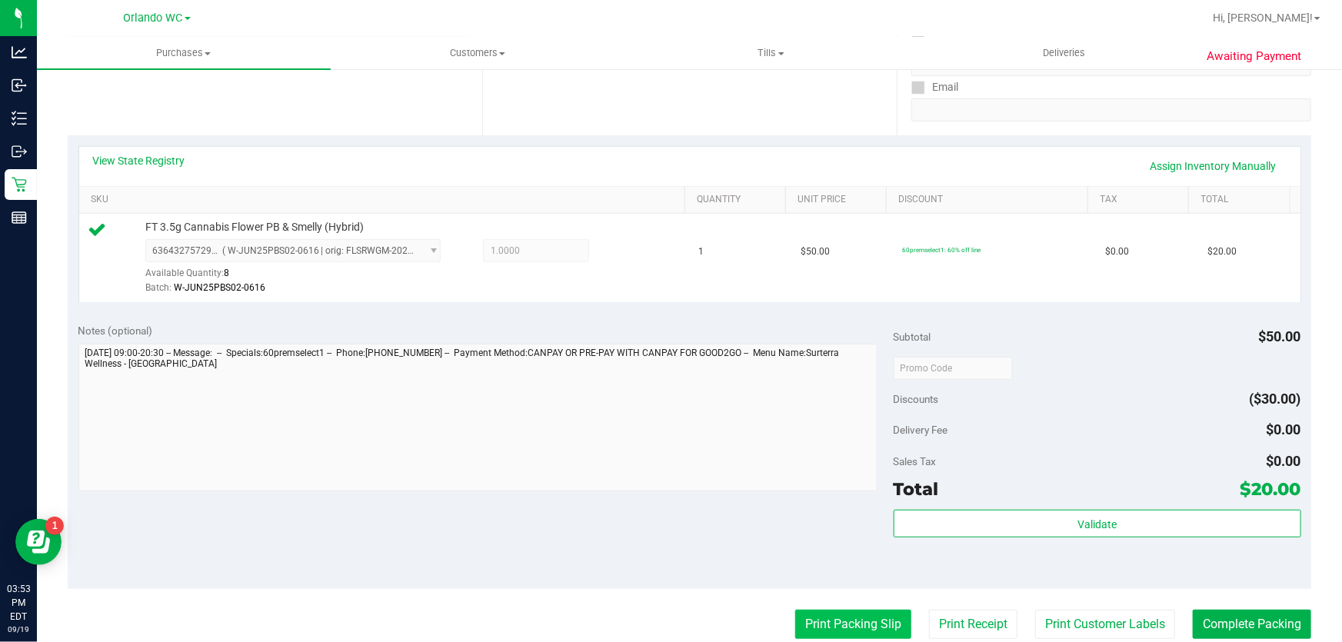
click at [844, 624] on button "Print Packing Slip" at bounding box center [853, 624] width 116 height 29
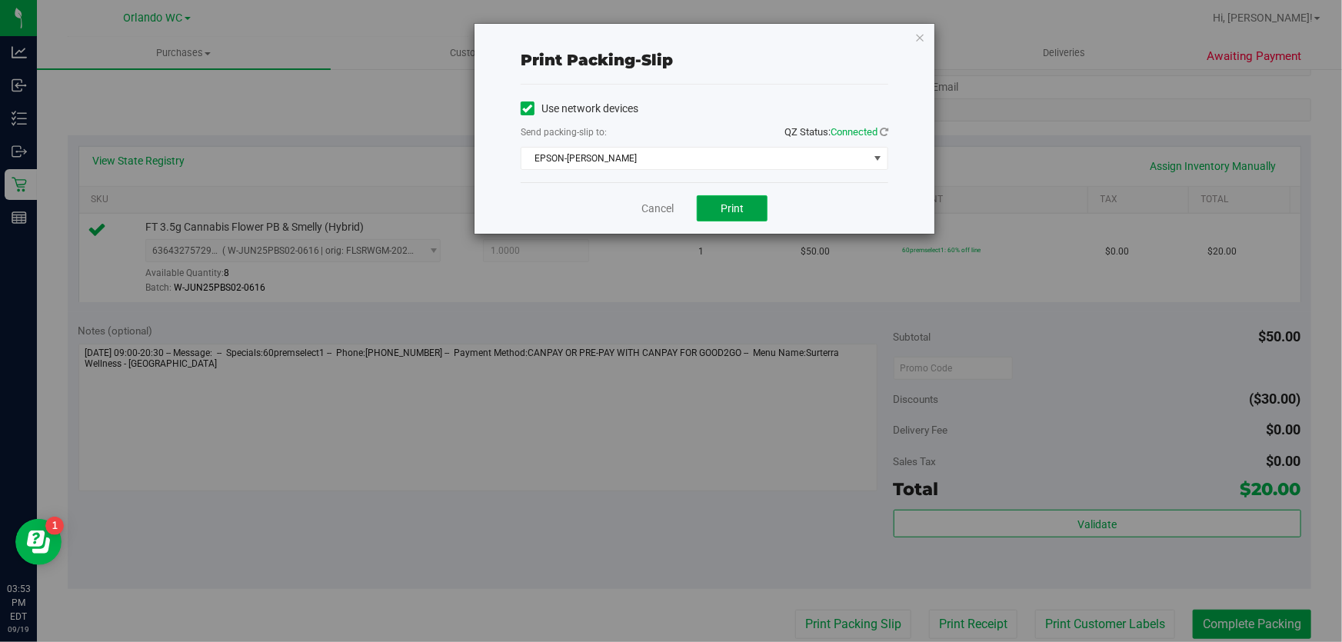
click at [723, 215] on span "Print" at bounding box center [731, 208] width 23 height 12
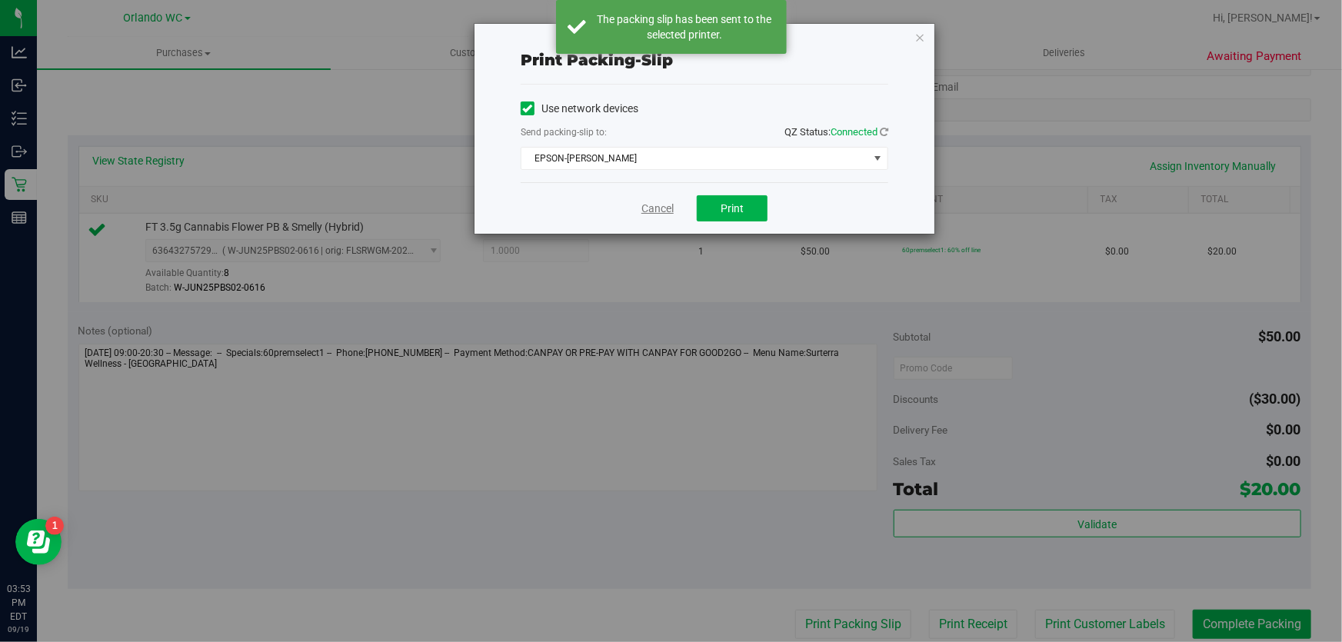
click at [667, 210] on link "Cancel" at bounding box center [657, 209] width 32 height 16
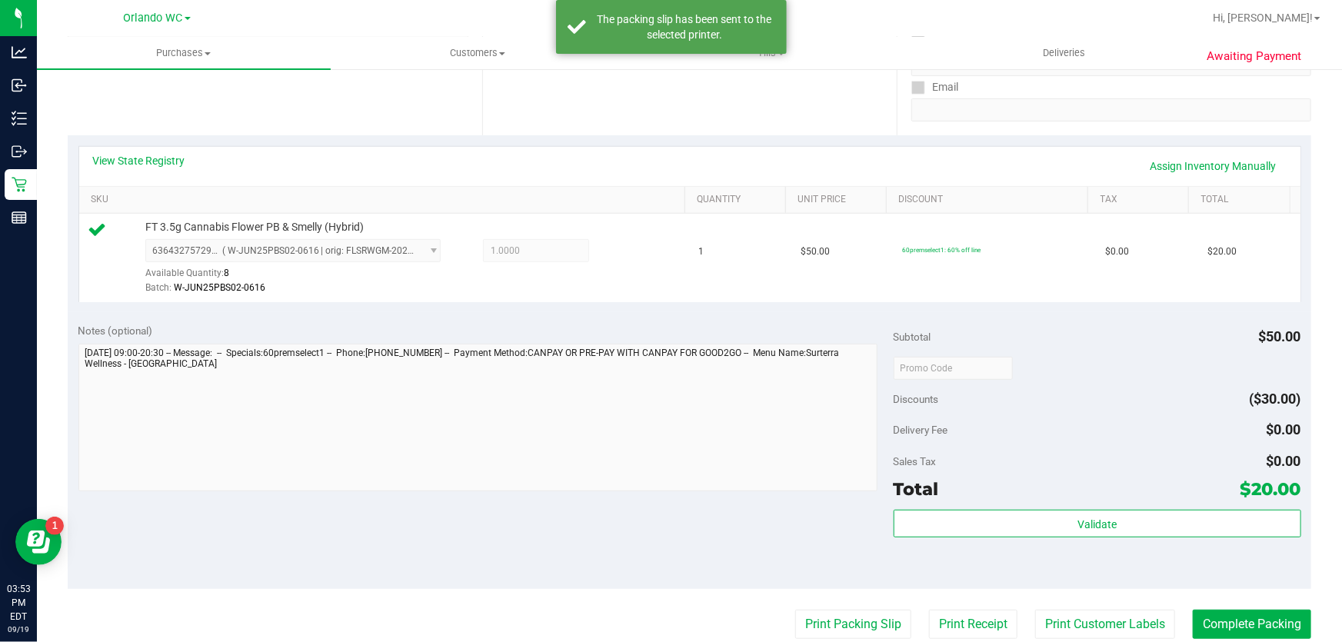
scroll to position [349, 0]
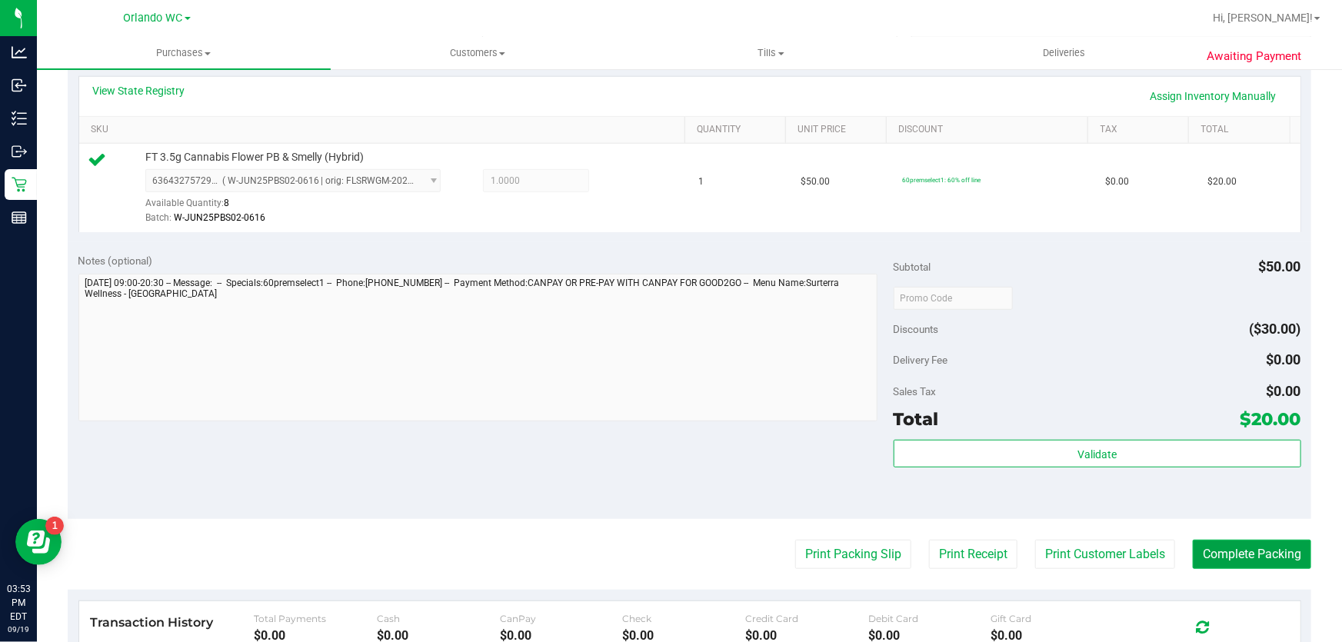
drag, startPoint x: 1222, startPoint y: 552, endPoint x: 1207, endPoint y: 553, distance: 14.6
click at [1222, 553] on button "Complete Packing" at bounding box center [1252, 554] width 118 height 29
